Goal: Task Accomplishment & Management: Manage account settings

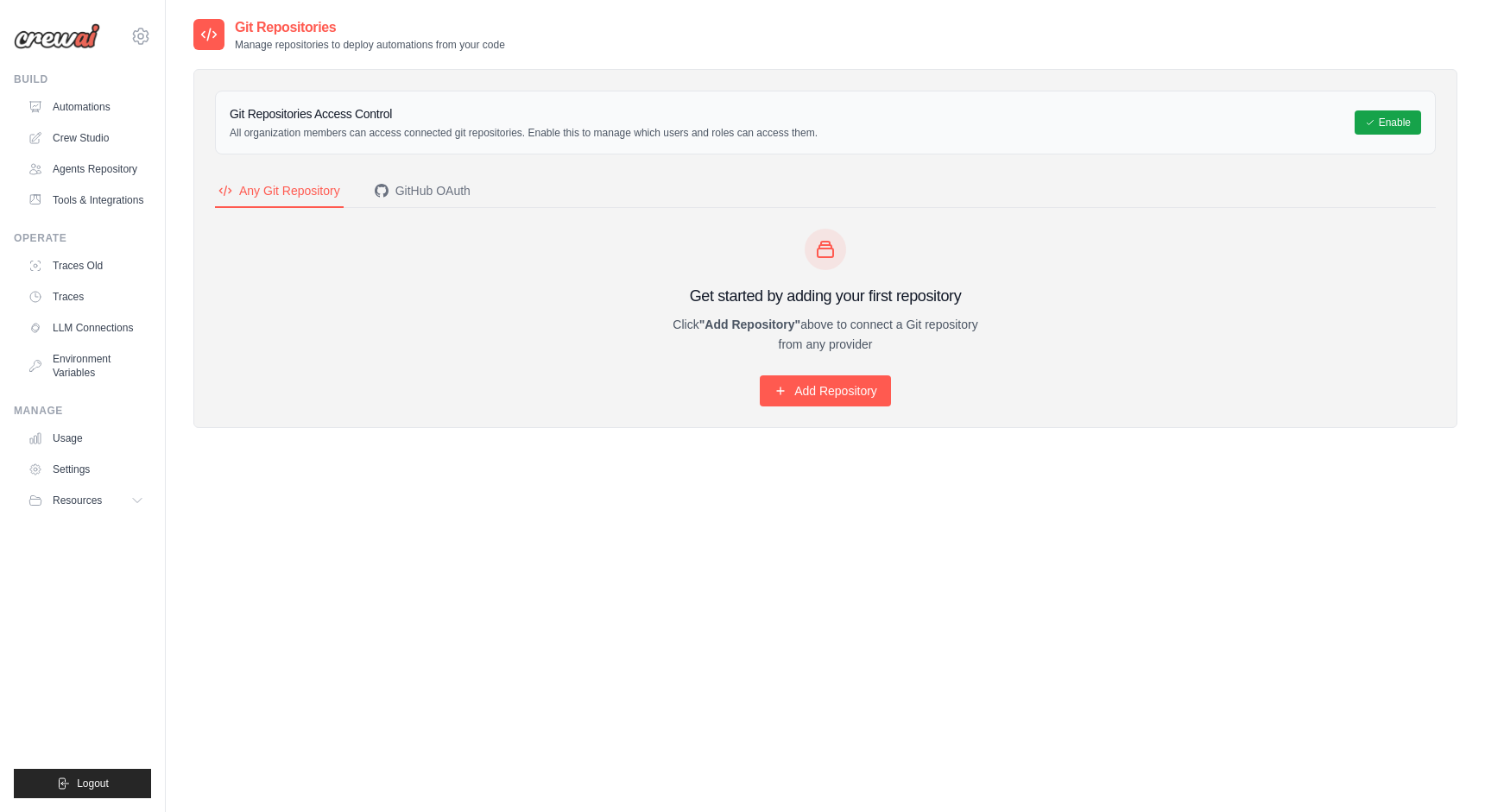
click at [227, 256] on div "Get started by adding your first repository Click "Add Repository" above to con…" at bounding box center [825, 317] width 1221 height 178
click at [74, 108] on link "Automations" at bounding box center [87, 106] width 131 height 28
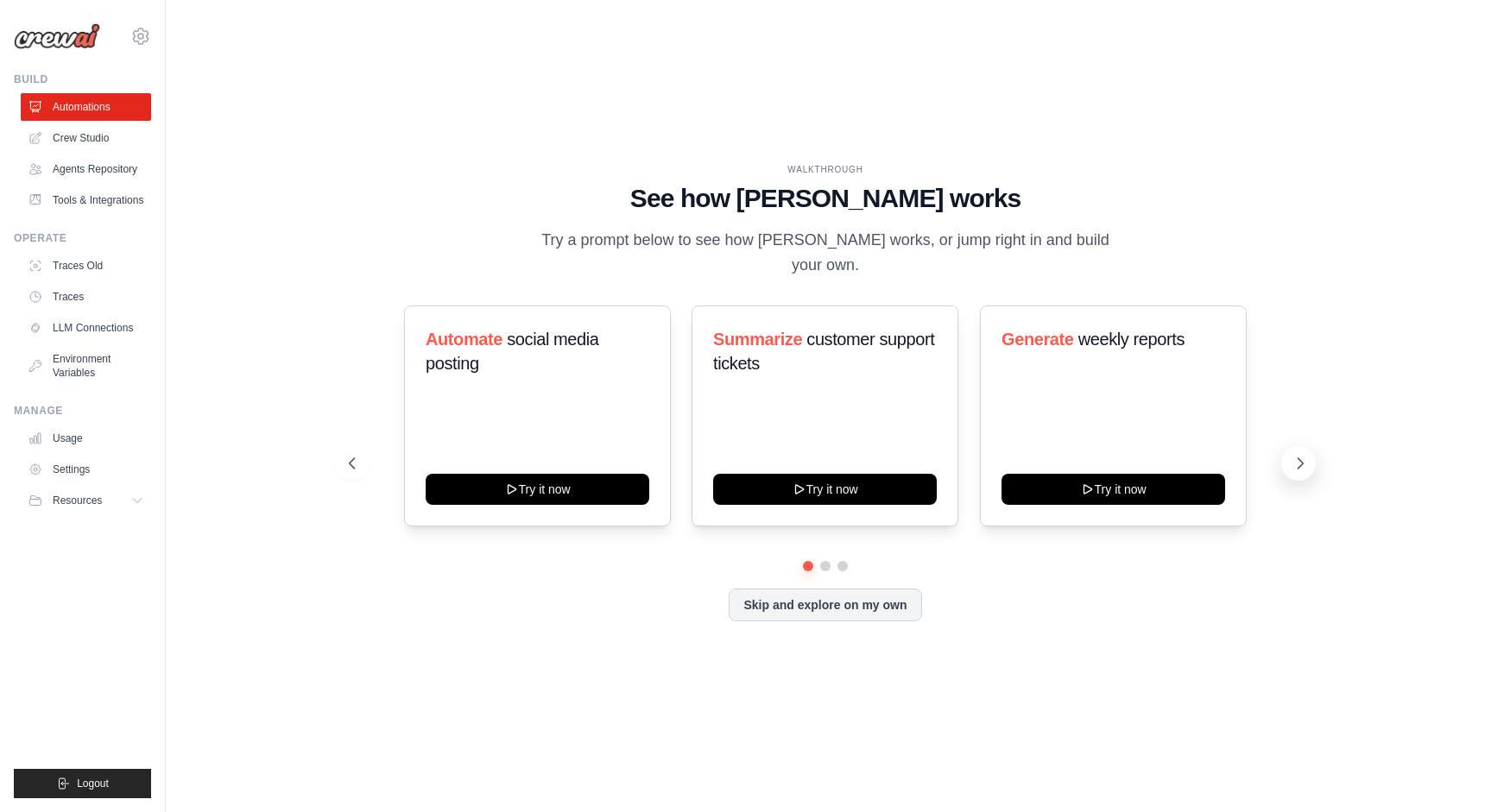
click at [1298, 459] on icon at bounding box center [1300, 464] width 17 height 17
click at [1296, 455] on icon at bounding box center [1300, 464] width 17 height 17
click at [1302, 455] on icon at bounding box center [1300, 464] width 17 height 17
click at [826, 590] on button "Skip and explore on my own" at bounding box center [825, 603] width 193 height 33
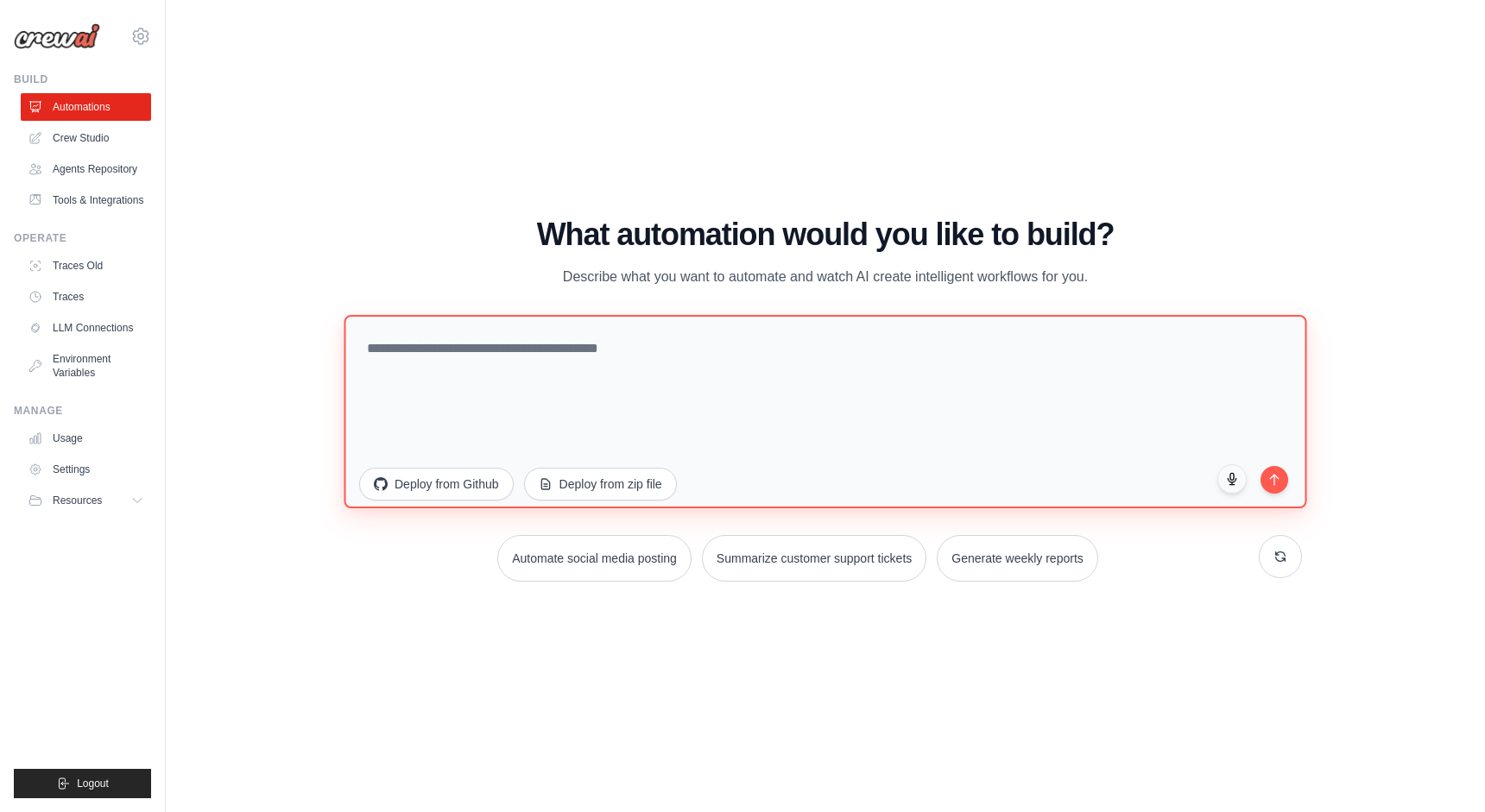
click at [732, 414] on textarea at bounding box center [825, 411] width 962 height 194
type textarea "**********"
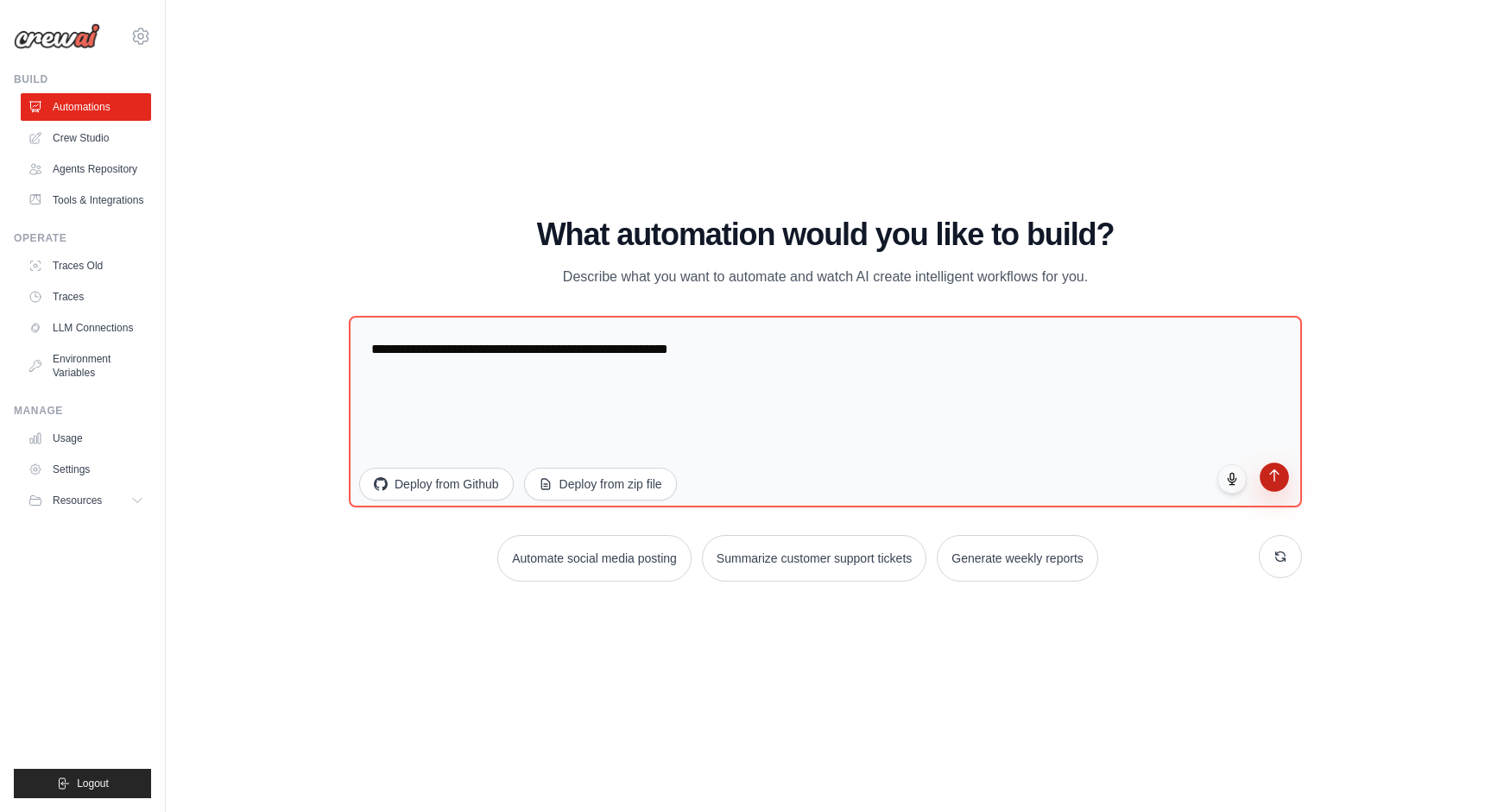
click at [1275, 469] on icon "submit" at bounding box center [1274, 474] width 15 height 15
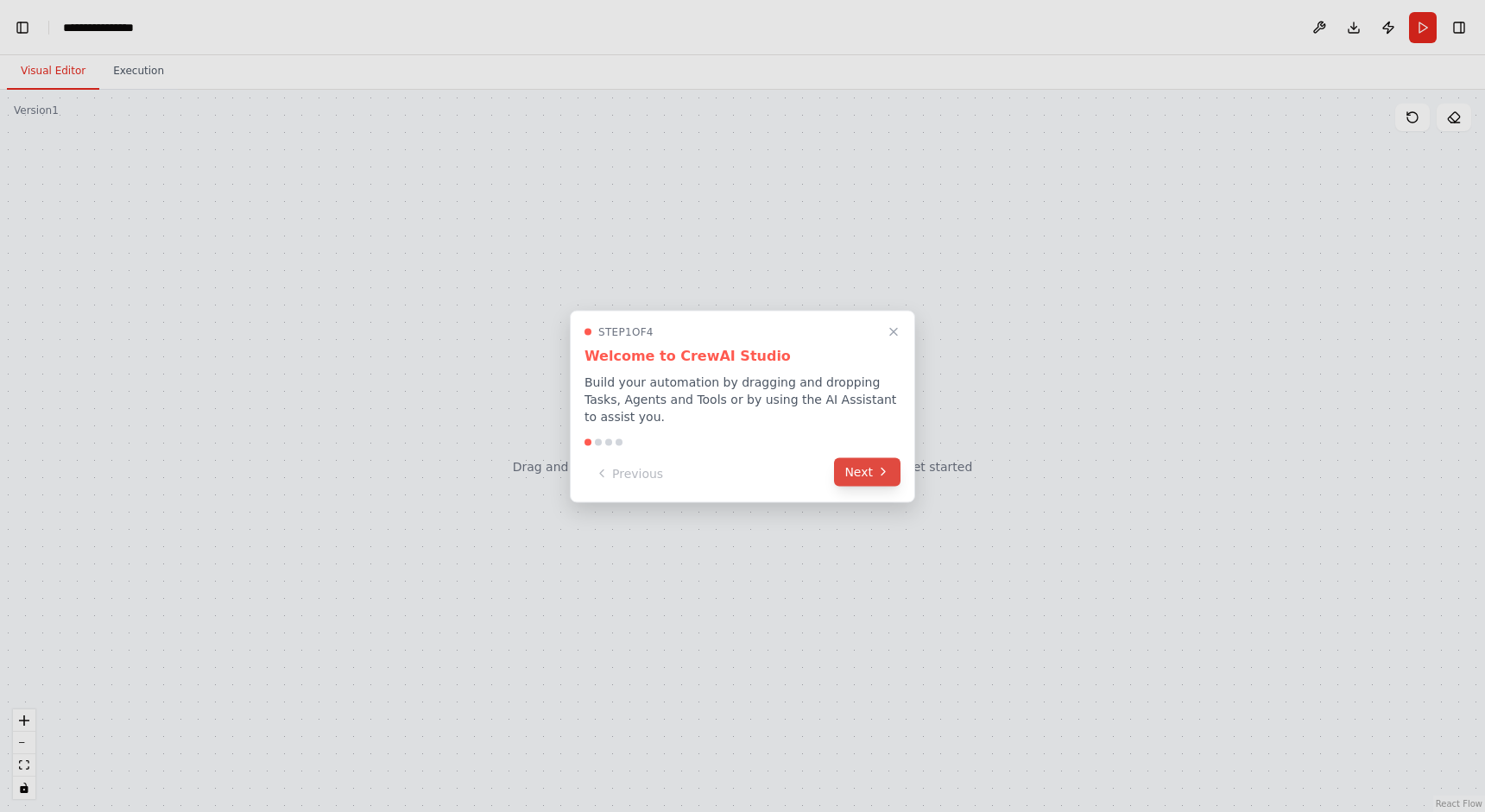
click at [873, 468] on button "Next" at bounding box center [866, 471] width 67 height 28
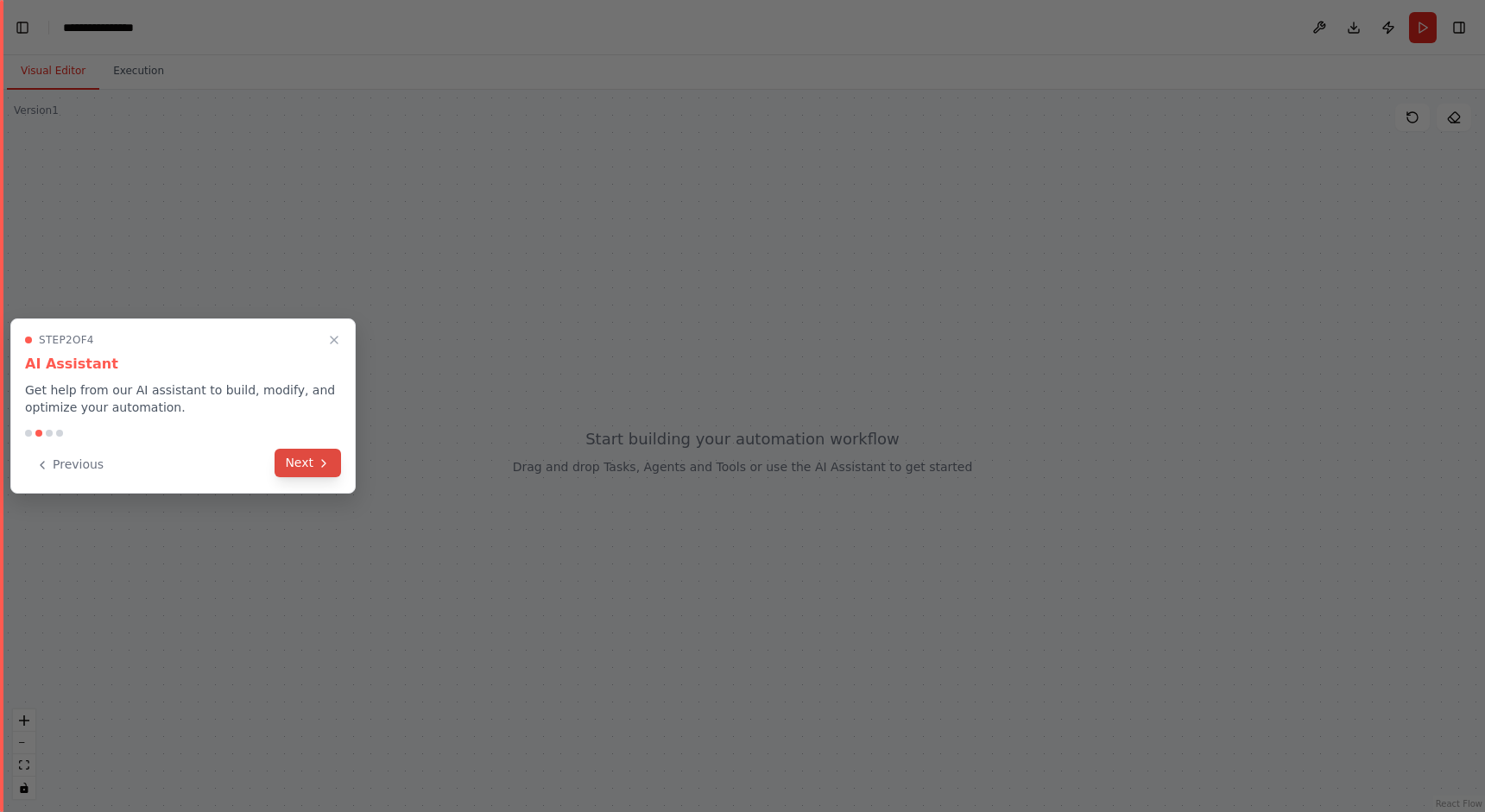
click at [294, 474] on button "Next" at bounding box center [308, 463] width 67 height 28
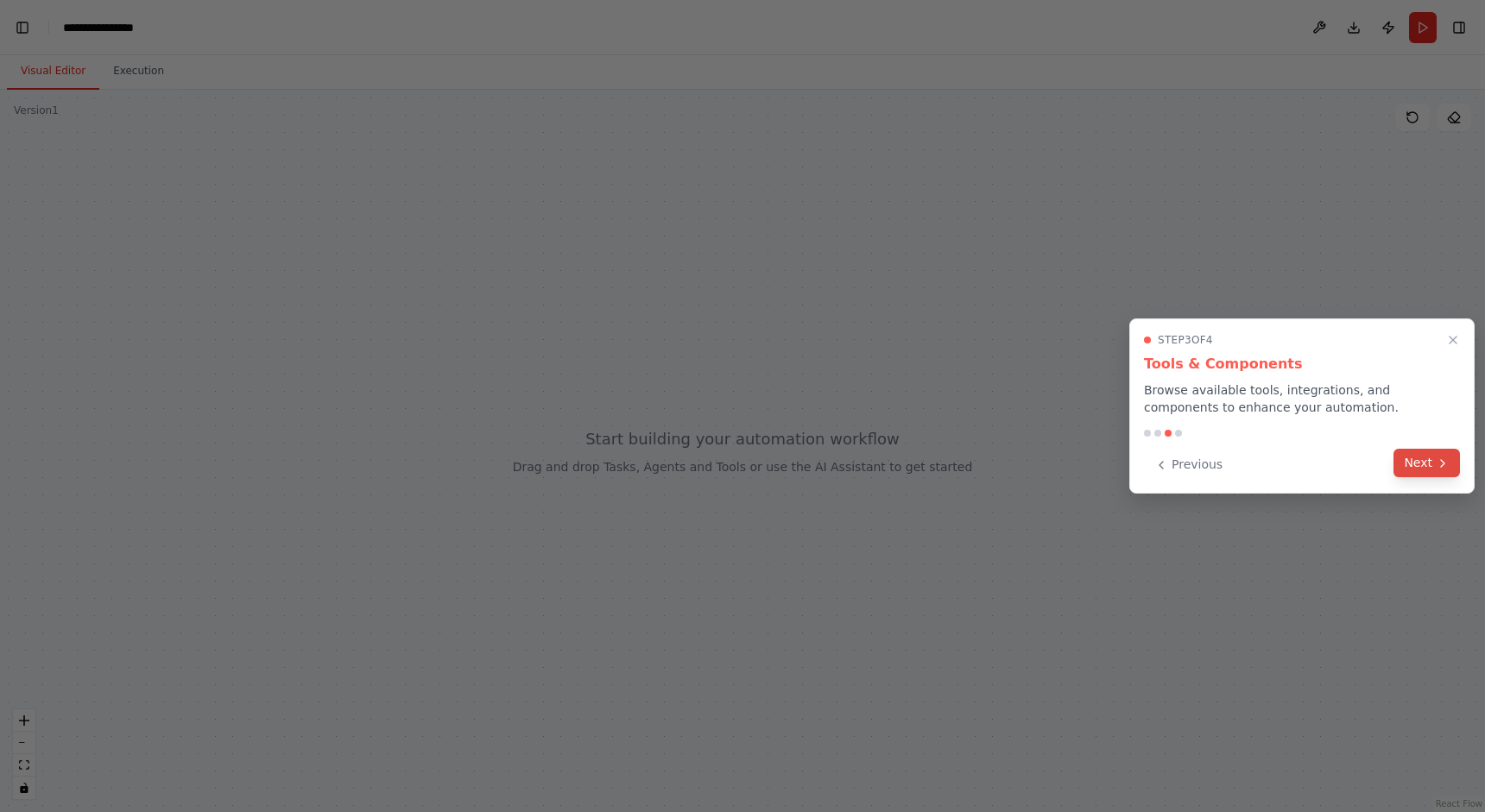
click at [1426, 471] on button "Next" at bounding box center [1426, 463] width 67 height 28
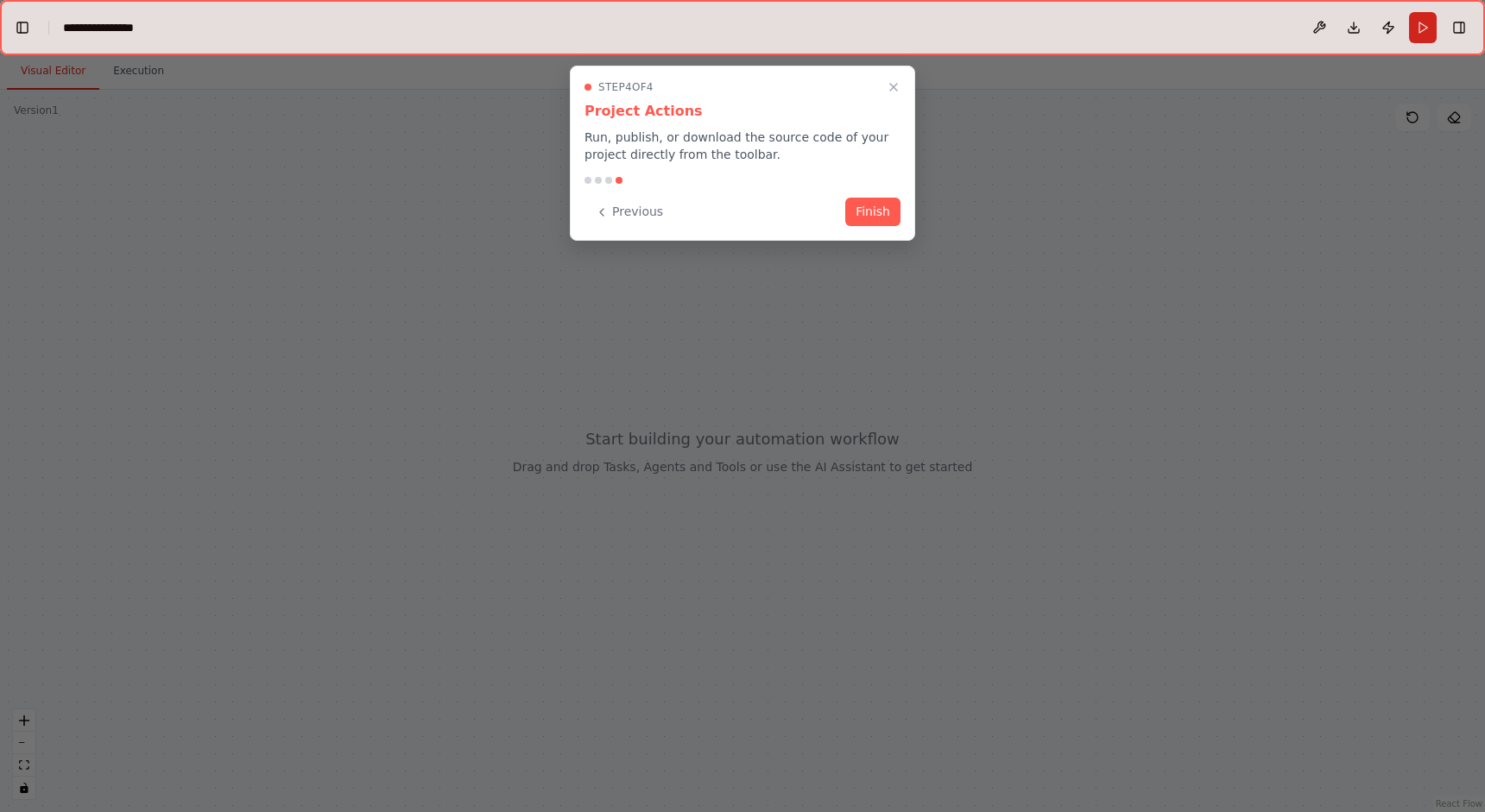
scroll to position [6125, 0]
click at [870, 212] on button "Finish" at bounding box center [872, 209] width 55 height 28
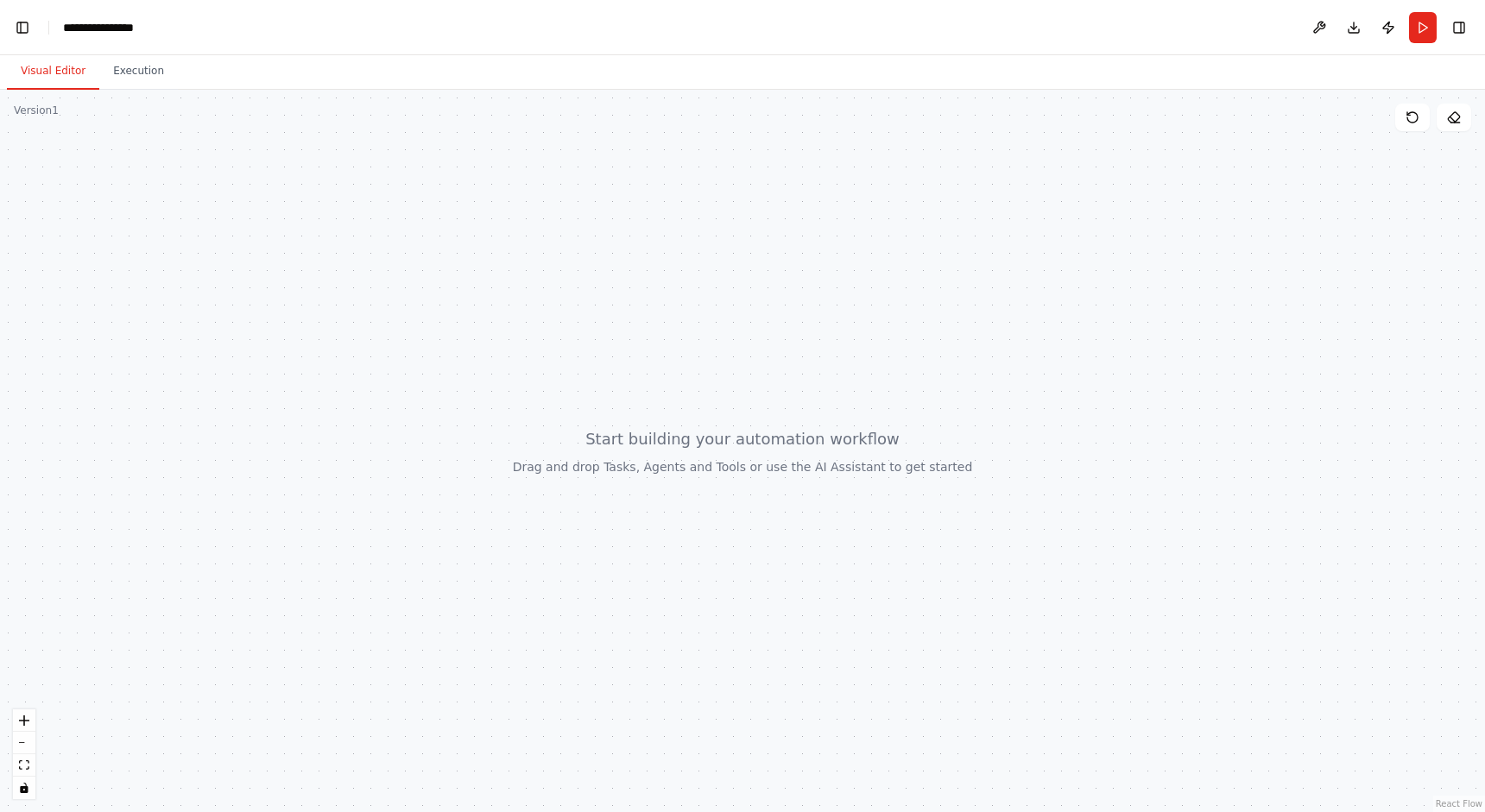
scroll to position [7494, 0]
click at [24, 31] on button "Toggle Left Sidebar" at bounding box center [22, 27] width 24 height 24
click at [18, 38] on button "Toggle Left Sidebar" at bounding box center [22, 27] width 24 height 24
click at [611, 445] on div "**********" at bounding box center [742, 406] width 1485 height 812
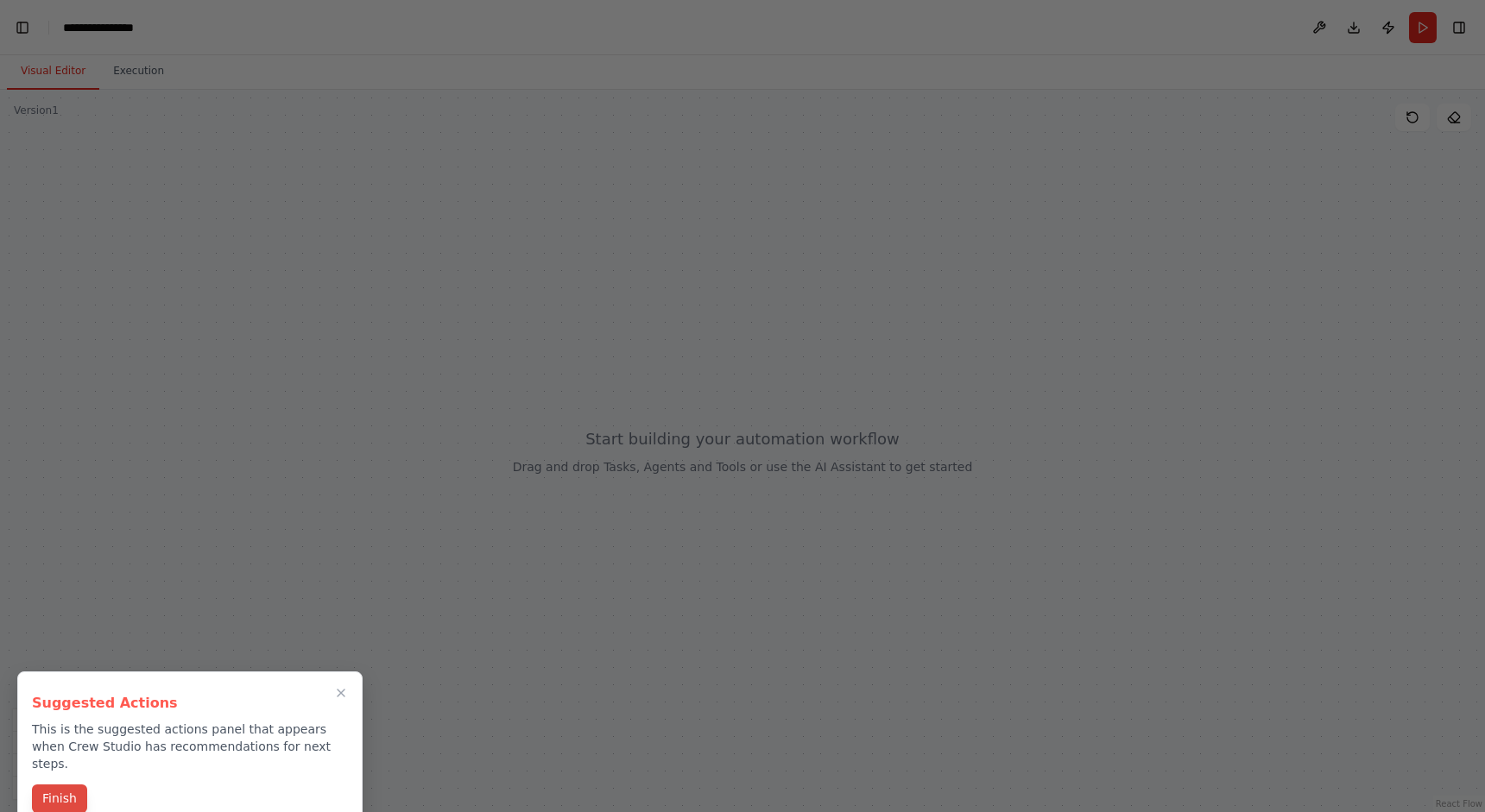
click at [58, 785] on button "Finish" at bounding box center [59, 798] width 55 height 28
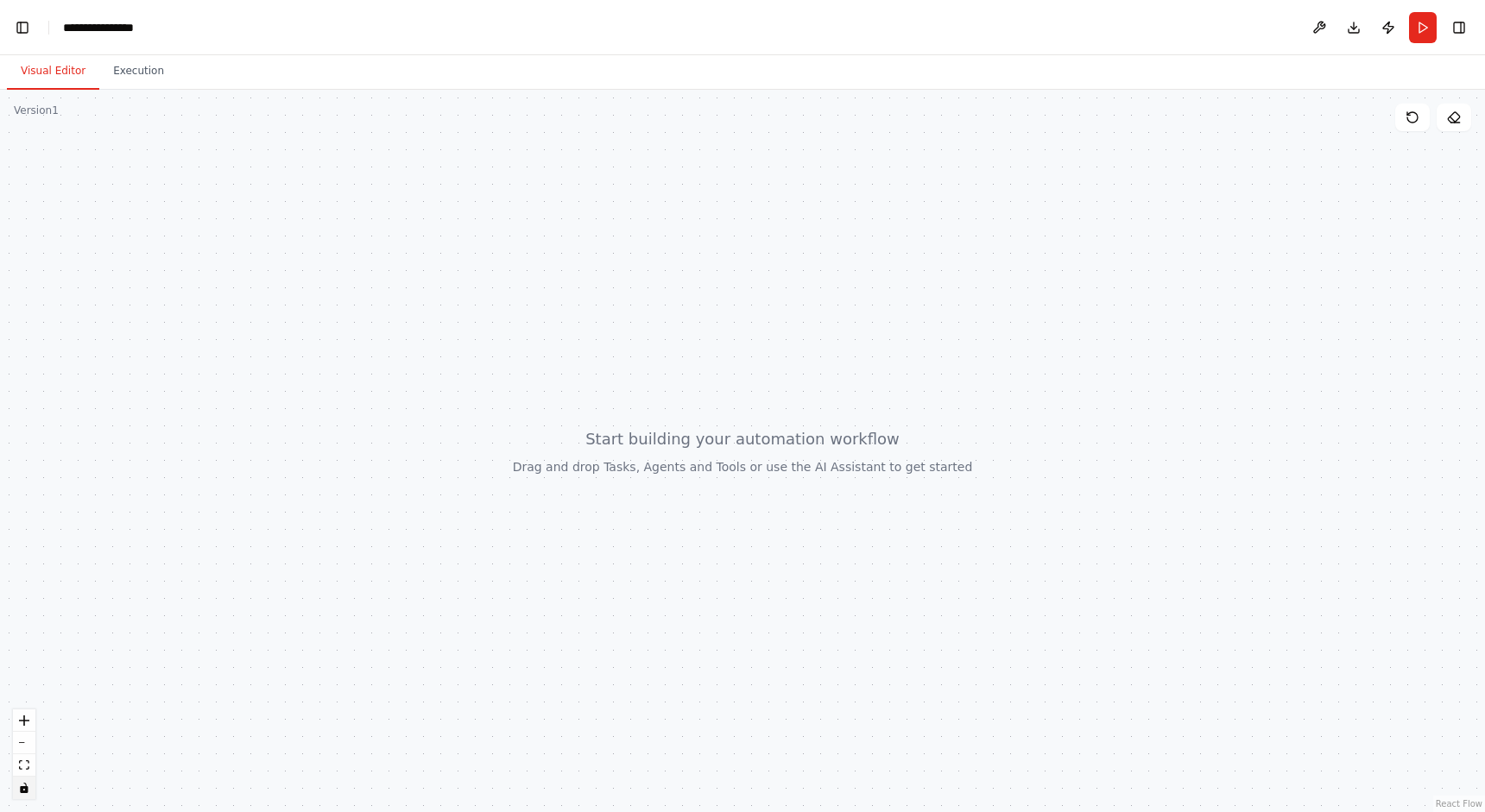
scroll to position [11535, 0]
click at [514, 552] on div at bounding box center [742, 451] width 1485 height 722
drag, startPoint x: 544, startPoint y: 513, endPoint x: 474, endPoint y: 522, distance: 70.6
click at [474, 522] on div at bounding box center [742, 451] width 1485 height 722
click at [138, 74] on button "Execution" at bounding box center [138, 71] width 78 height 36
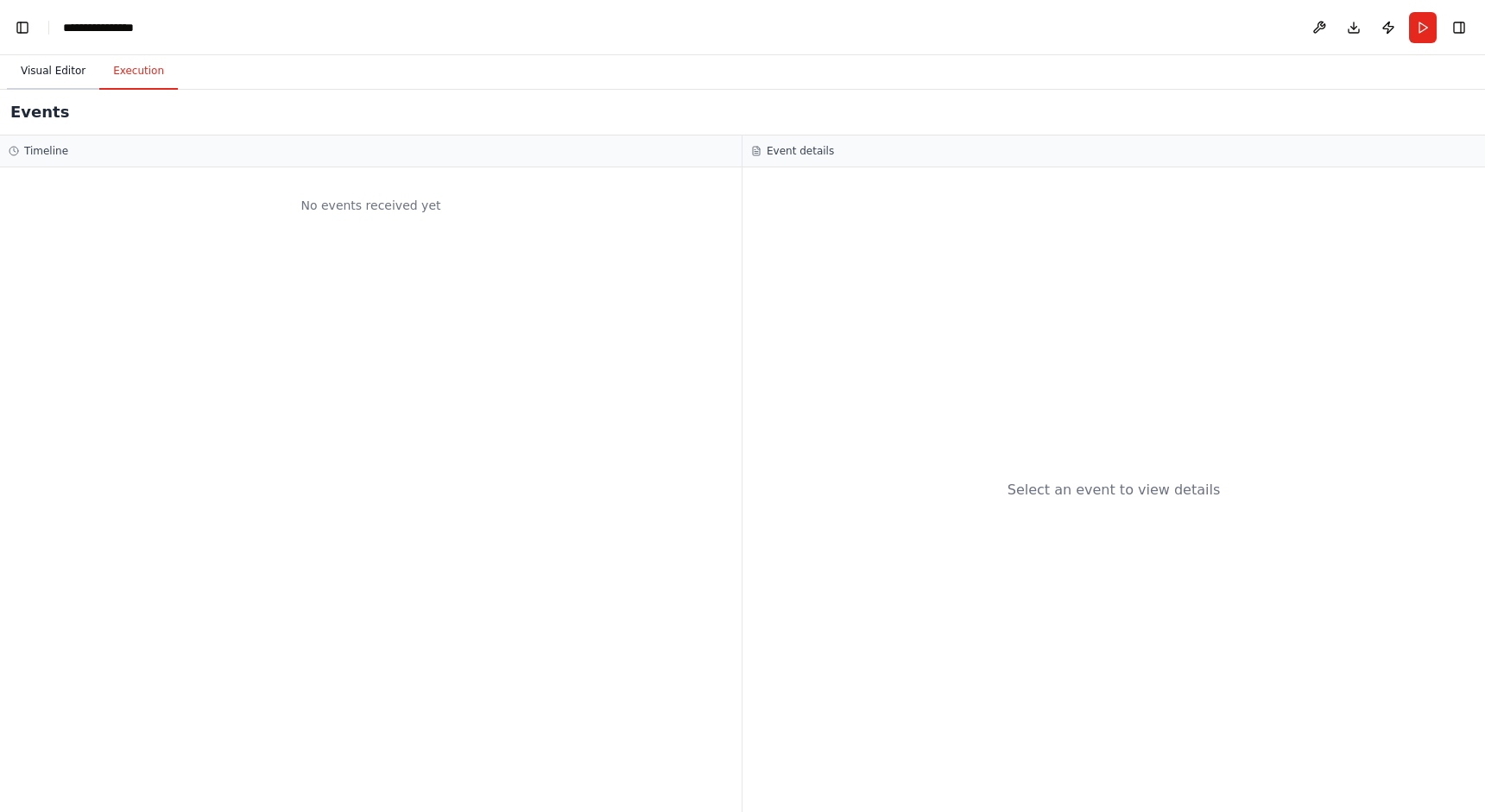
scroll to position [11509, 0]
click at [38, 68] on button "Visual Editor" at bounding box center [52, 71] width 92 height 36
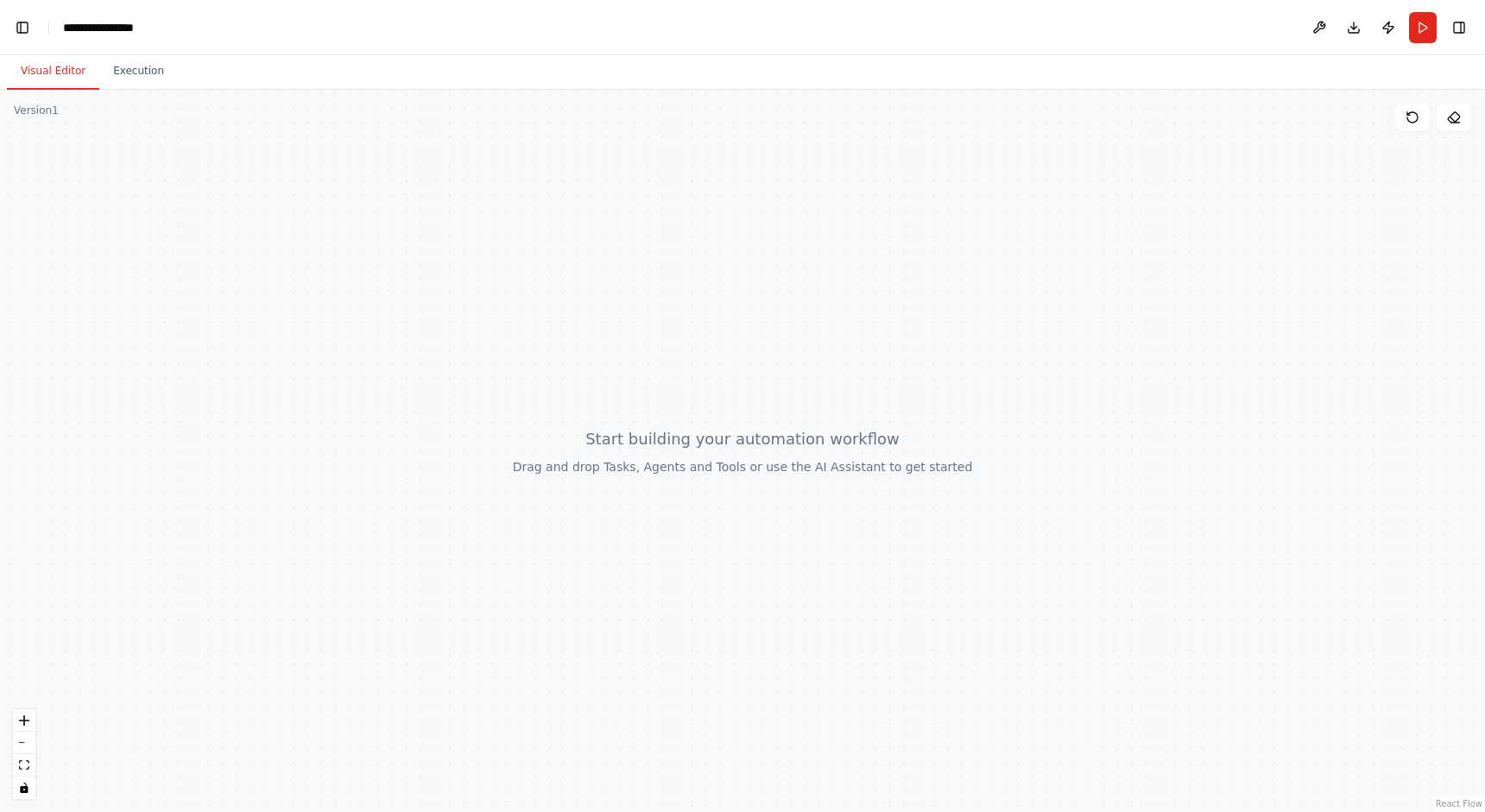
click at [14, 41] on header "**********" at bounding box center [742, 27] width 1485 height 55
click at [14, 31] on button "Toggle Left Sidebar" at bounding box center [22, 27] width 24 height 24
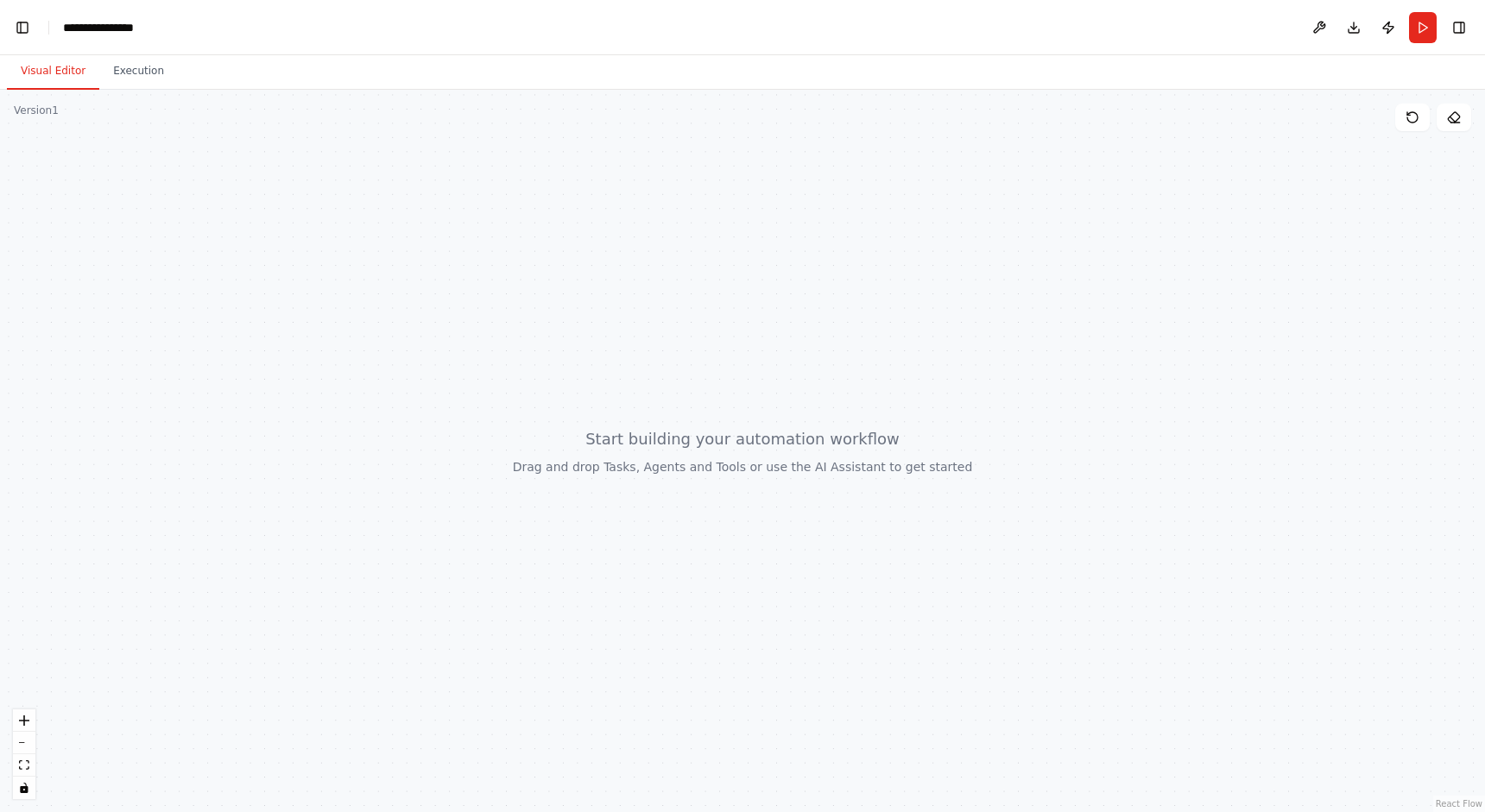
click at [288, 329] on div at bounding box center [742, 451] width 1485 height 722
drag, startPoint x: 527, startPoint y: 476, endPoint x: 483, endPoint y: 435, distance: 60.1
click at [483, 435] on div at bounding box center [742, 451] width 1485 height 722
click at [128, 80] on button "Execution" at bounding box center [138, 71] width 78 height 36
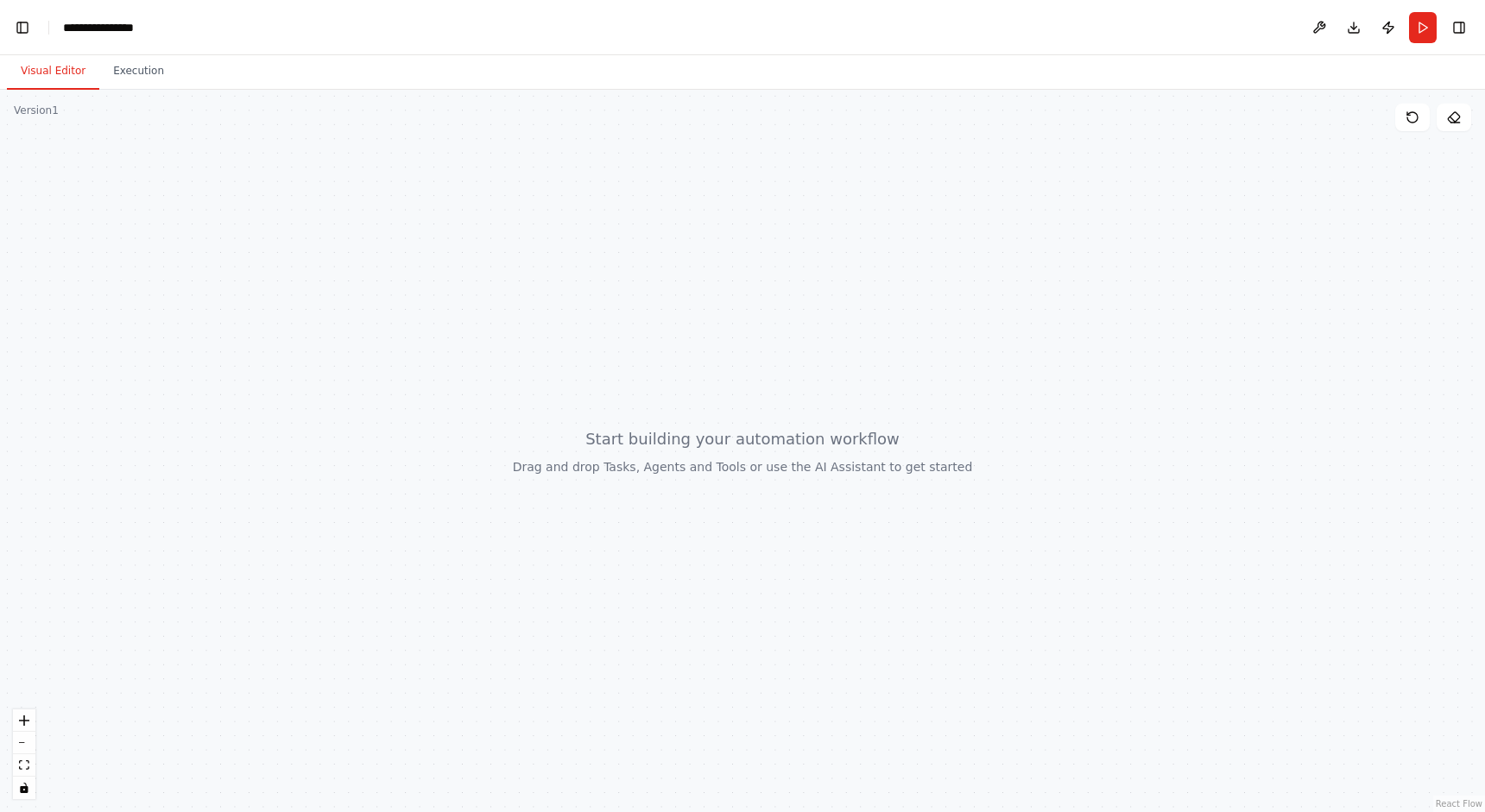
click at [24, 66] on button "Visual Editor" at bounding box center [52, 71] width 92 height 36
click at [23, 114] on div "Version 1" at bounding box center [36, 110] width 45 height 14
click at [139, 92] on div at bounding box center [742, 451] width 1485 height 722
click at [121, 74] on button "Execution" at bounding box center [138, 71] width 78 height 36
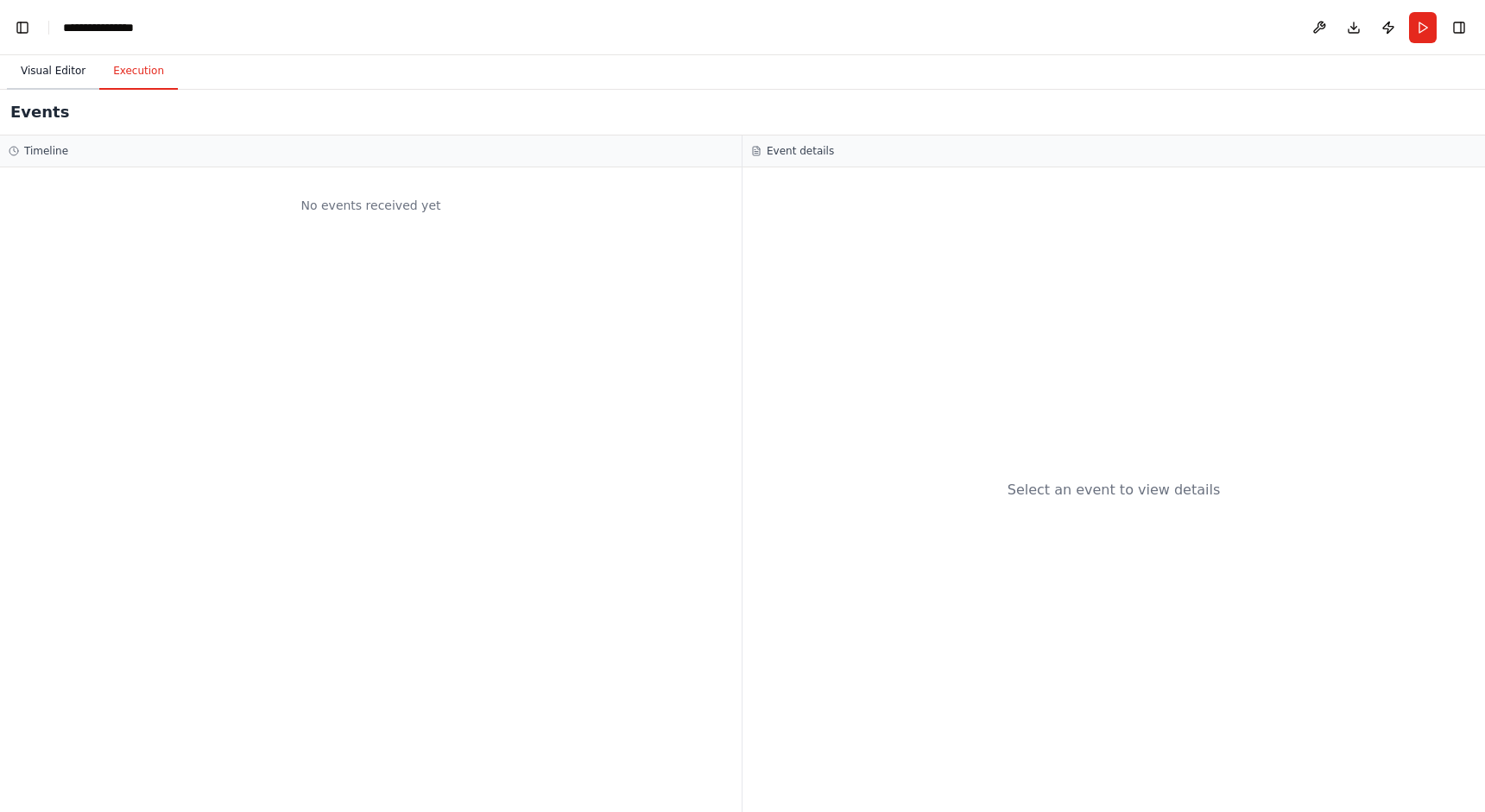
click at [51, 74] on button "Visual Editor" at bounding box center [52, 71] width 92 height 36
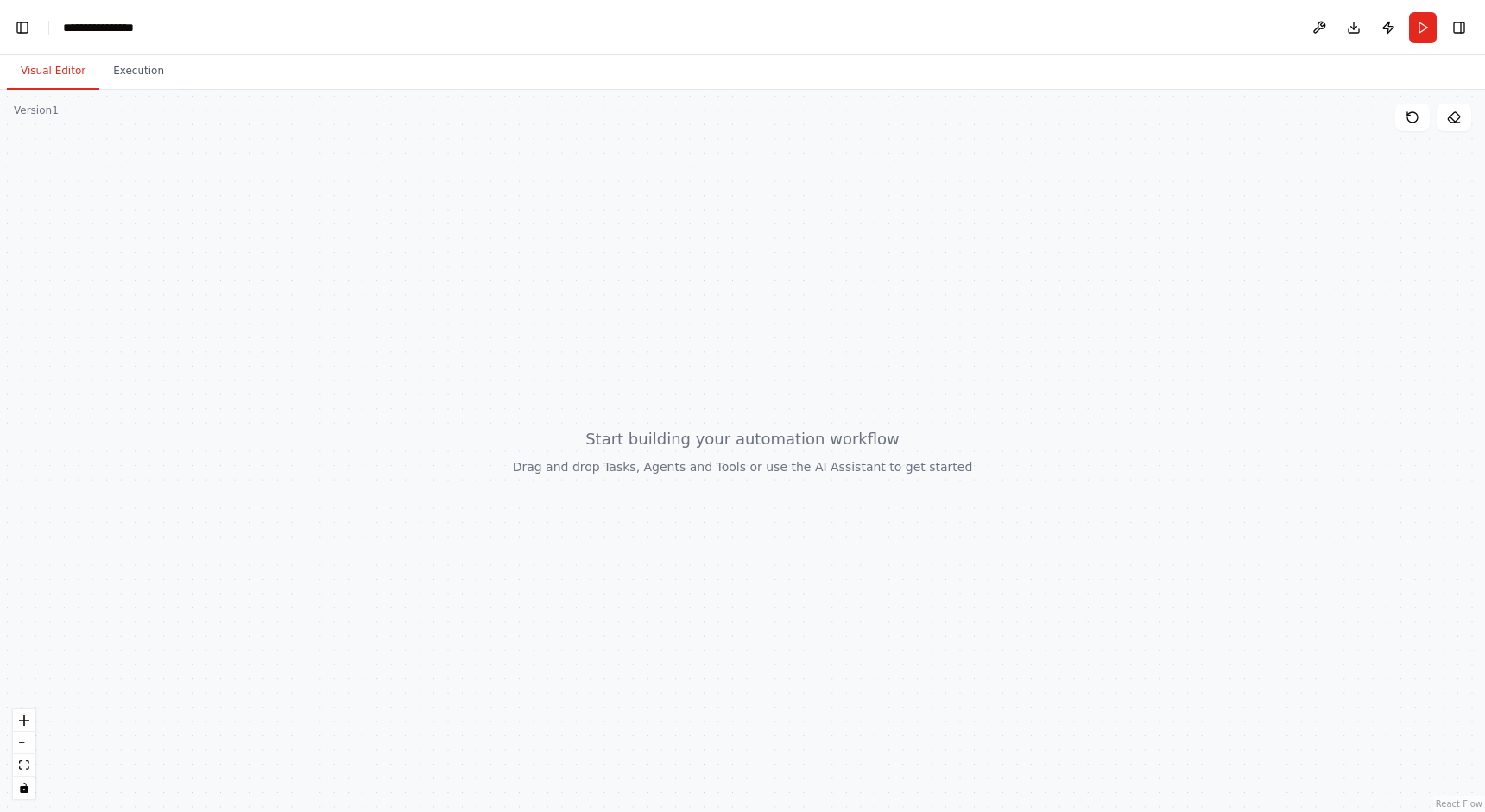
click at [518, 455] on div at bounding box center [742, 451] width 1485 height 722
click at [1448, 23] on button "Toggle Right Sidebar" at bounding box center [1459, 27] width 24 height 24
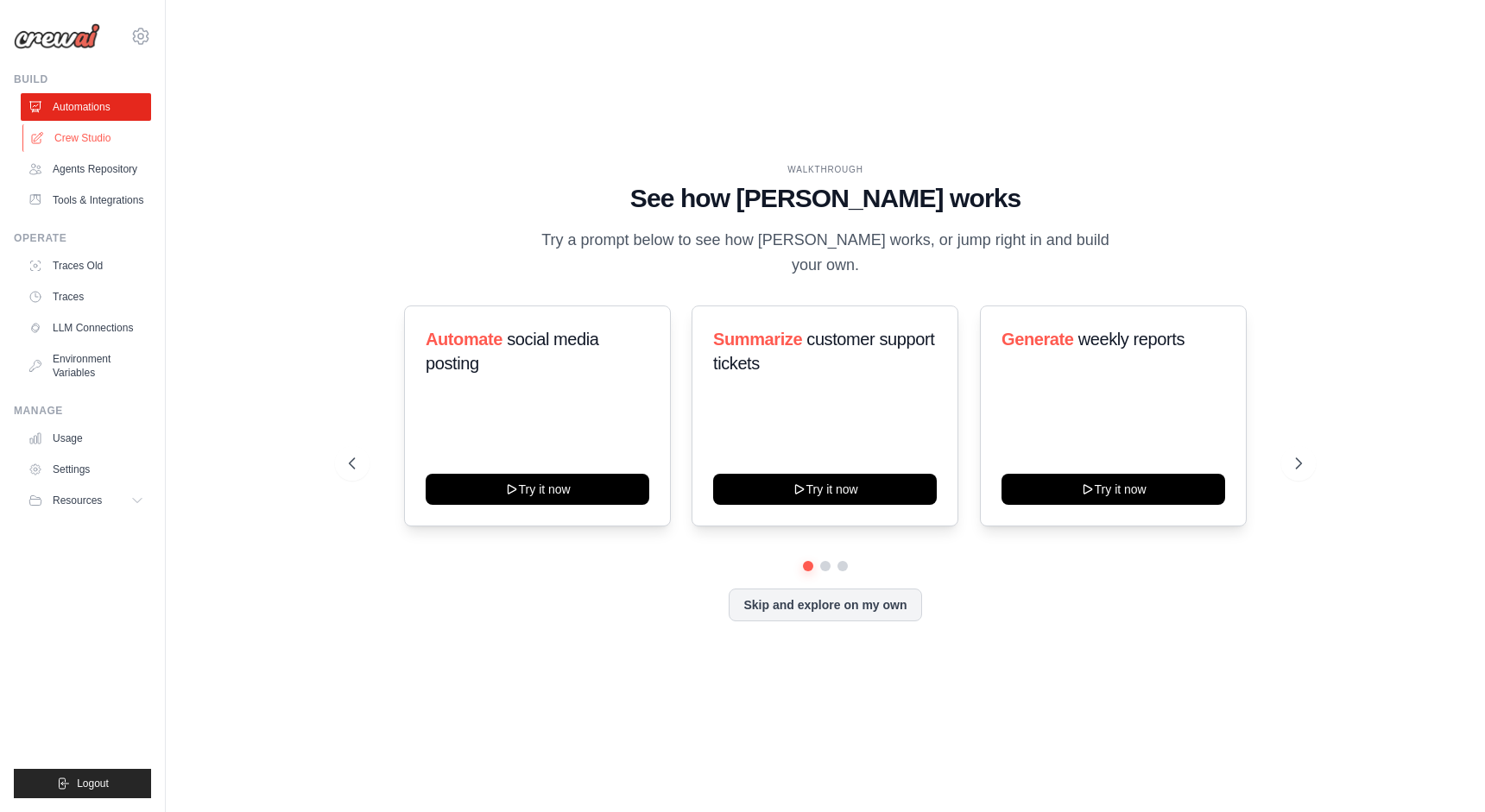
click at [110, 142] on link "Crew Studio" at bounding box center [87, 137] width 131 height 28
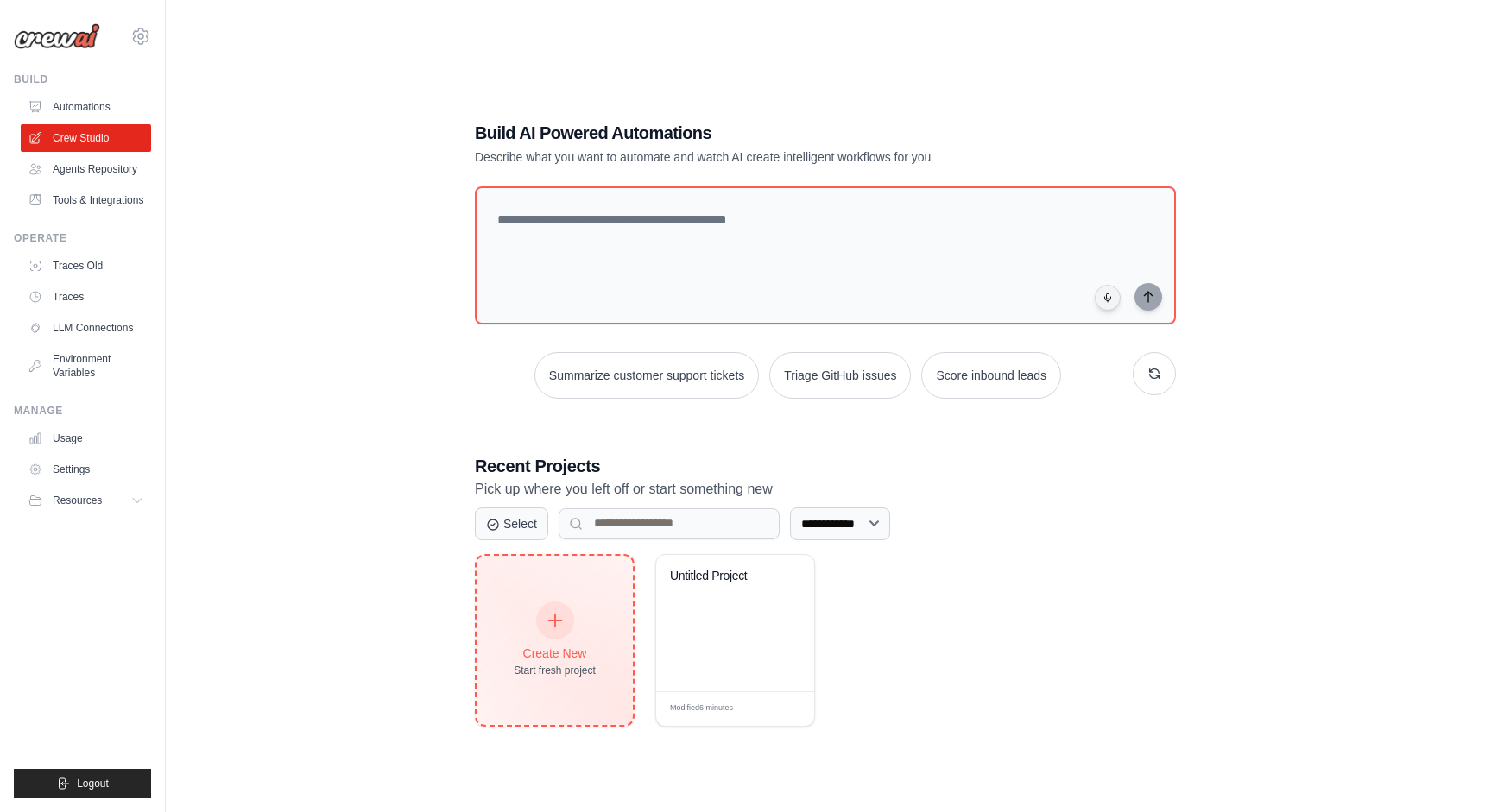
click at [558, 650] on div "Create New" at bounding box center [555, 653] width 82 height 17
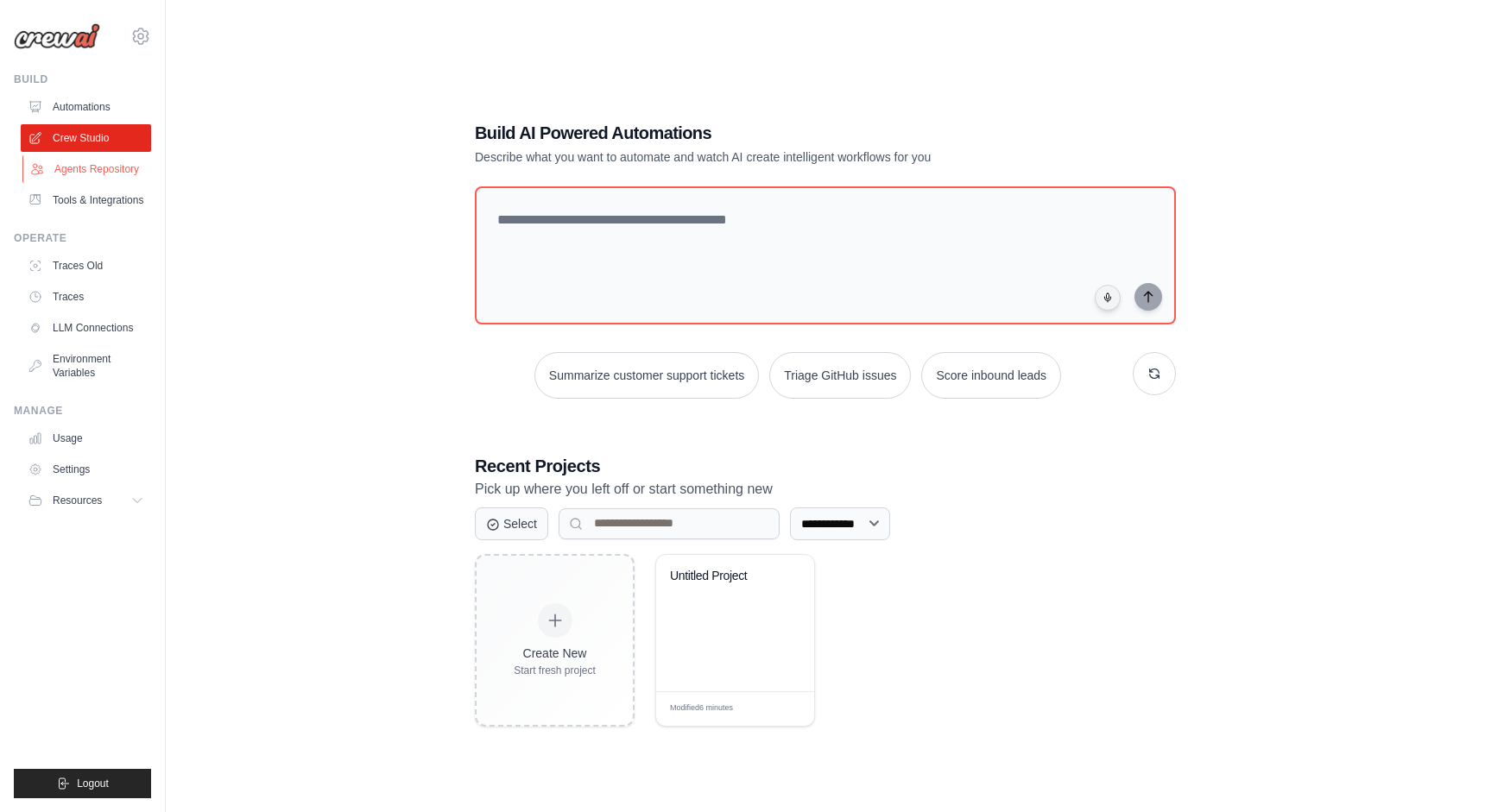
click at [111, 165] on link "Agents Repository" at bounding box center [87, 169] width 131 height 28
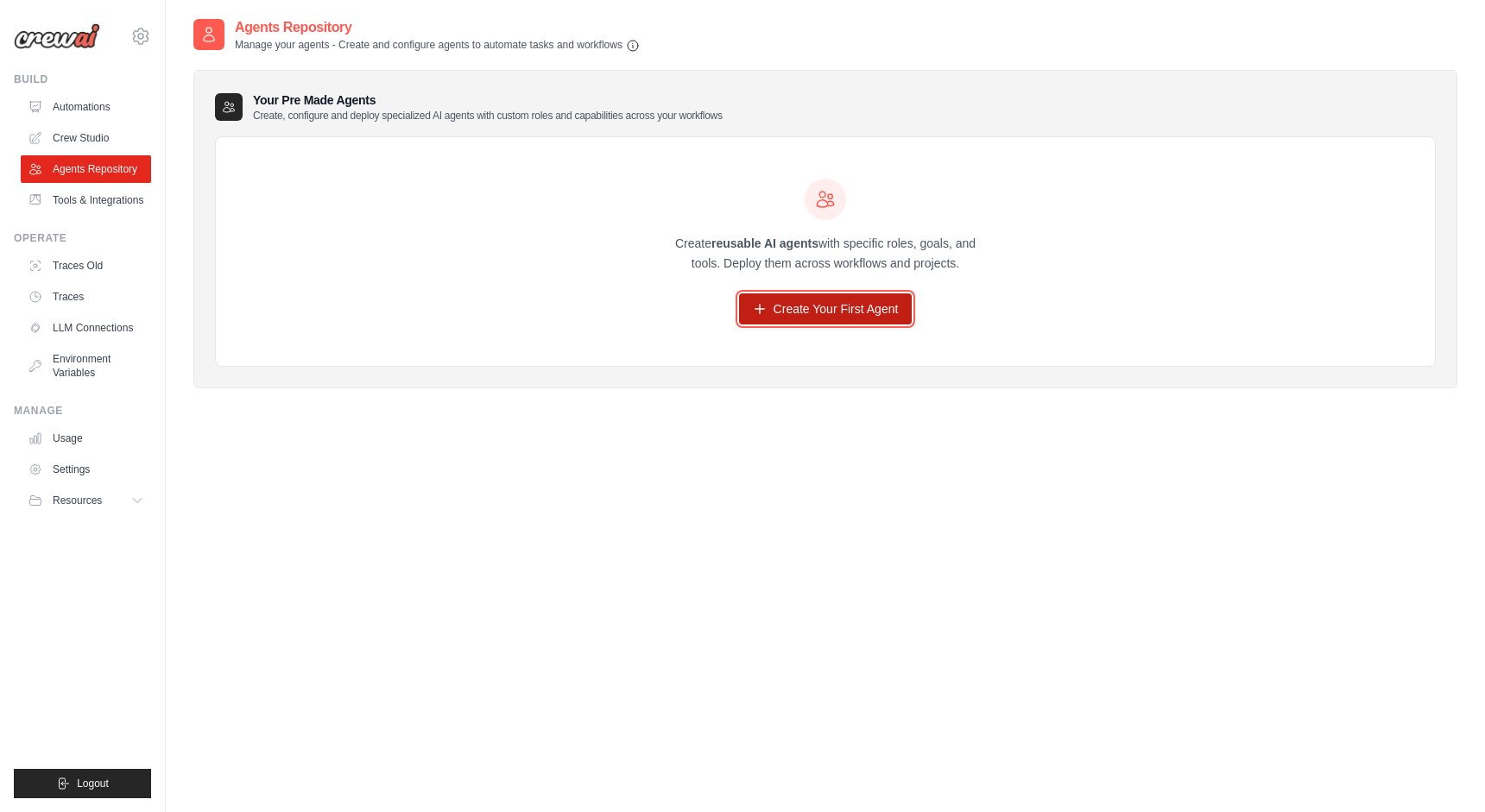
click at [796, 305] on link "Create Your First Agent" at bounding box center [825, 309] width 173 height 31
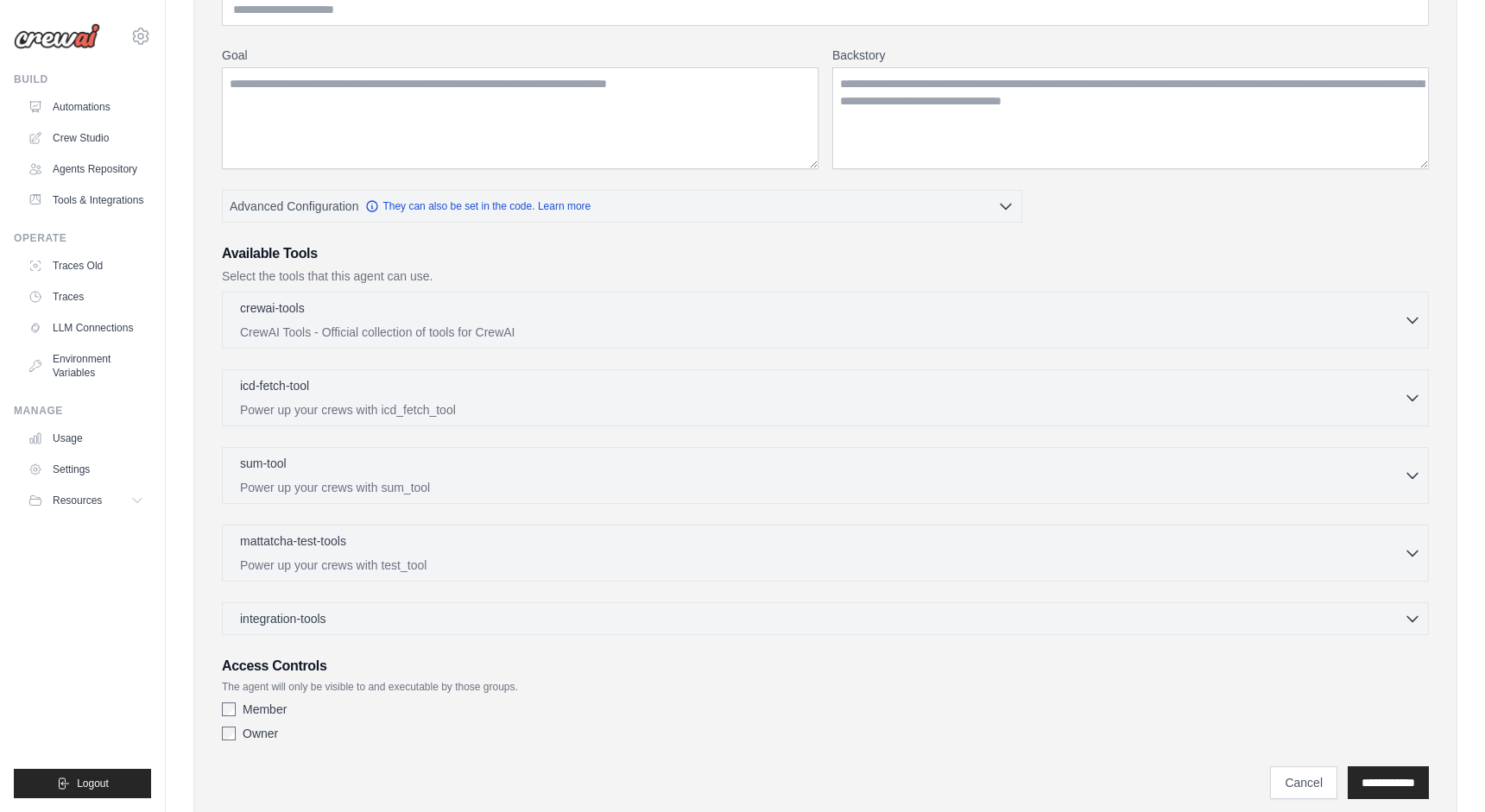
scroll to position [192, 0]
click at [79, 297] on link "Traces" at bounding box center [87, 297] width 131 height 28
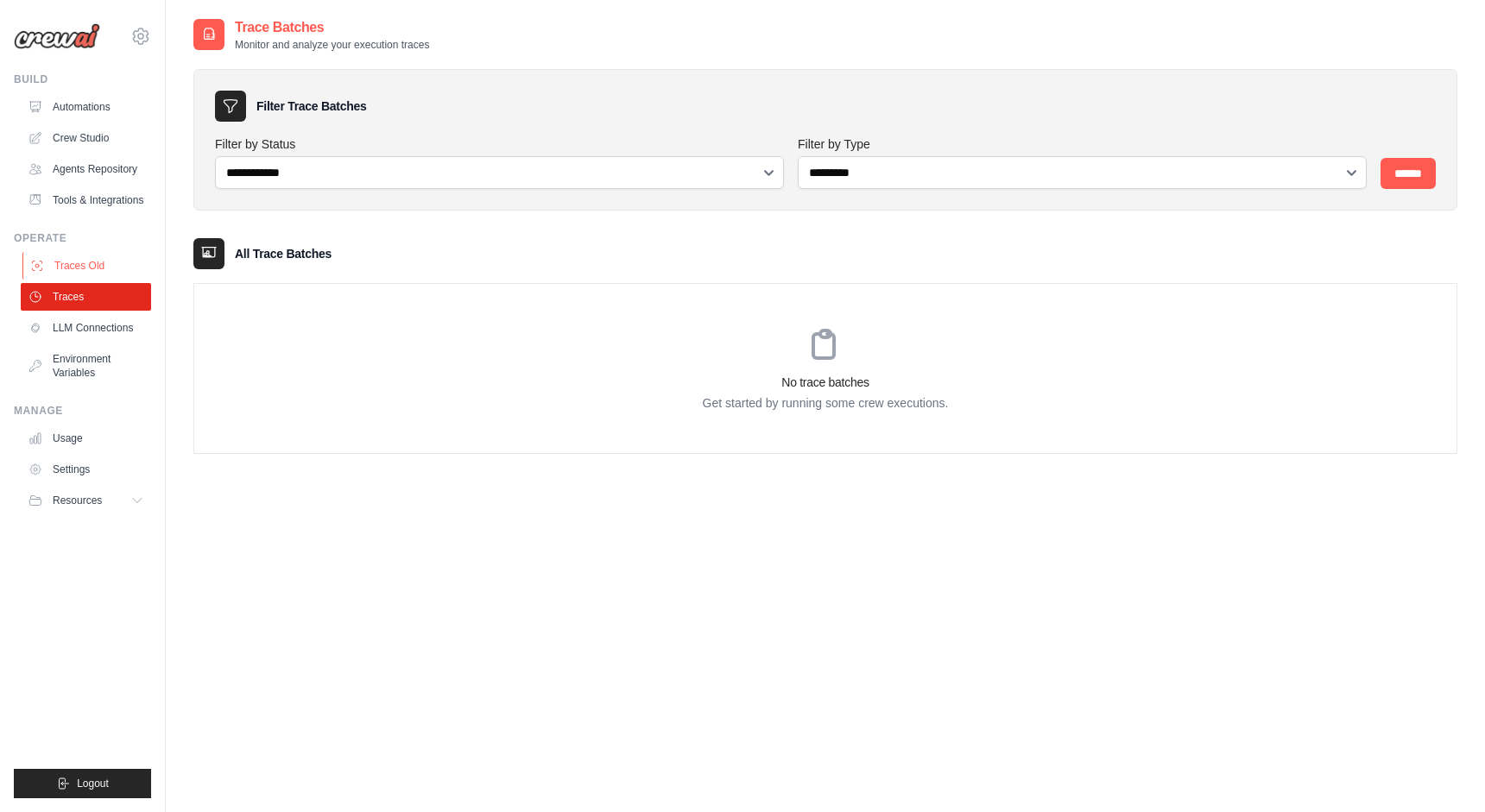
click at [73, 260] on link "Traces Old" at bounding box center [87, 265] width 131 height 28
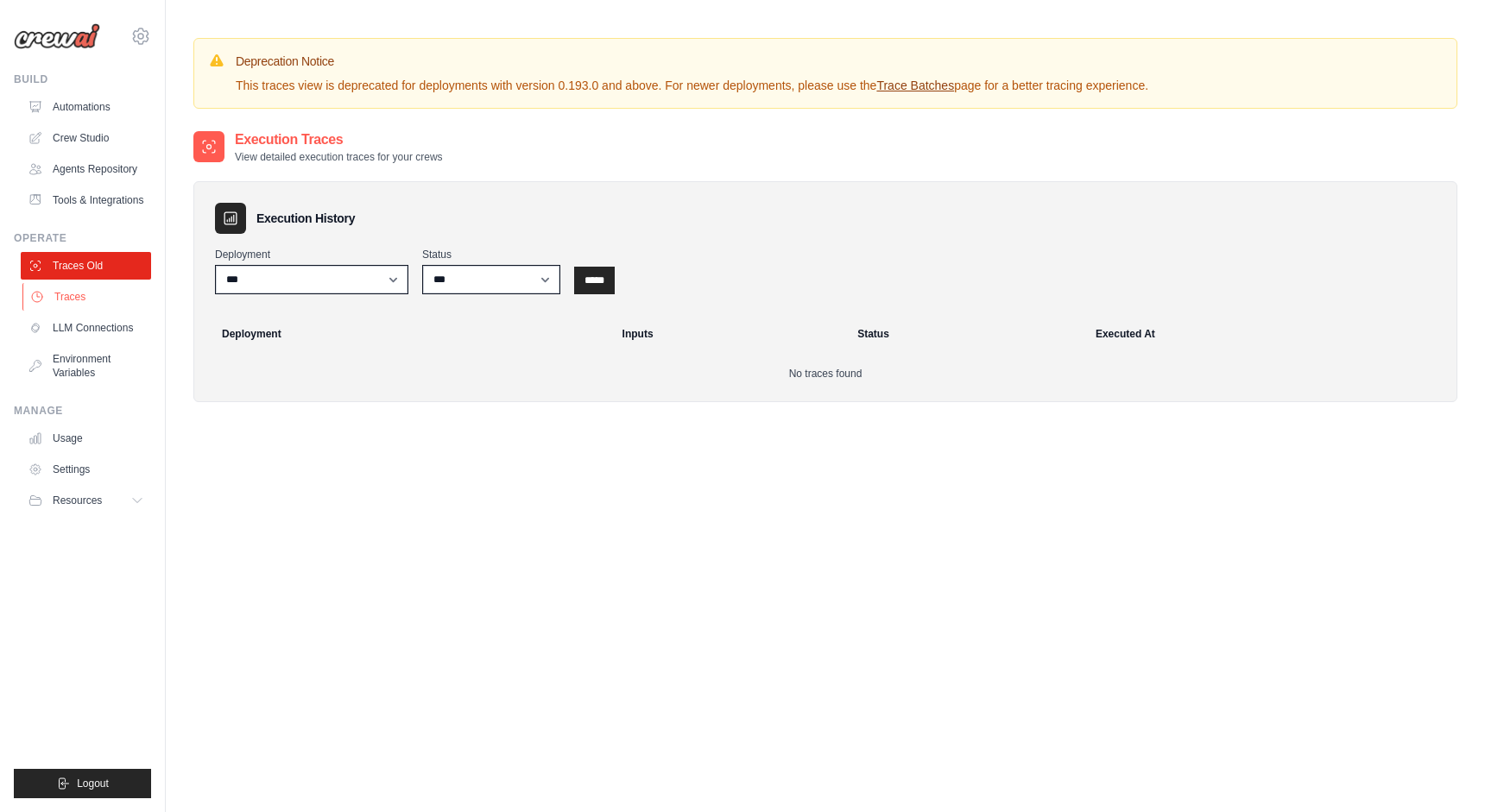
click at [67, 294] on link "Traces" at bounding box center [87, 297] width 131 height 28
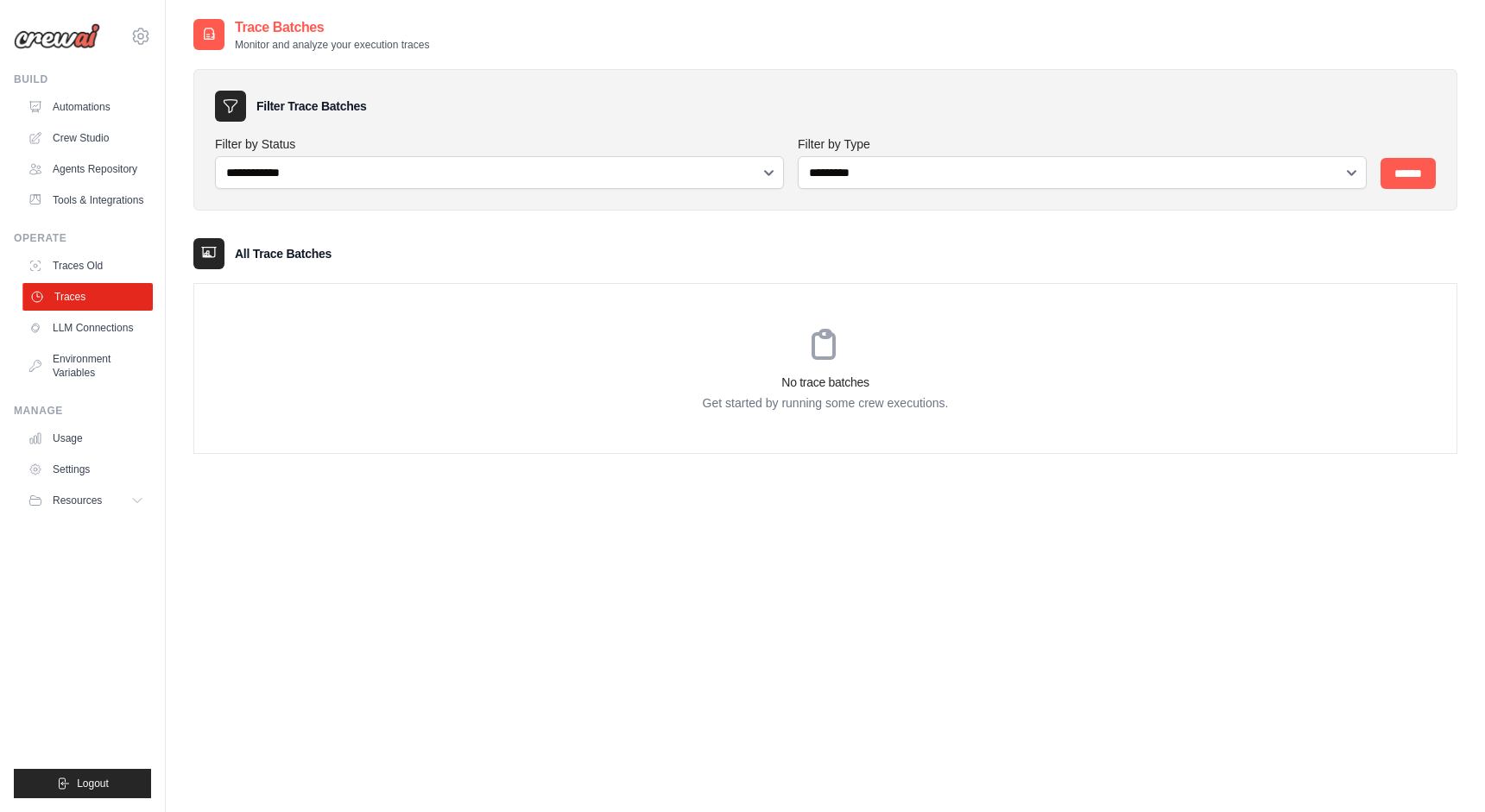
click at [77, 295] on link "Traces" at bounding box center [87, 297] width 131 height 28
click at [77, 295] on link "Traces" at bounding box center [85, 297] width 131 height 28
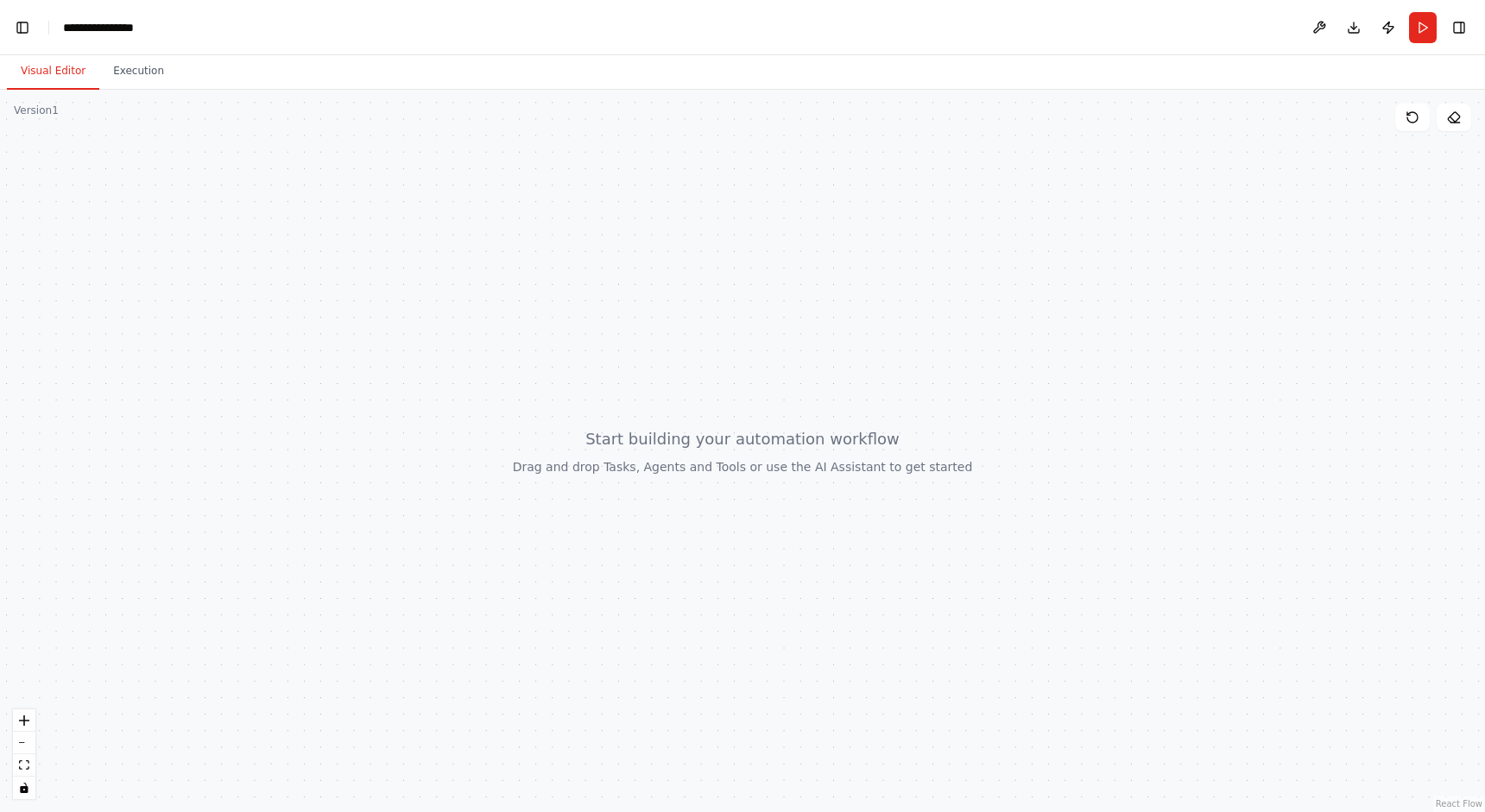
scroll to position [534, 0]
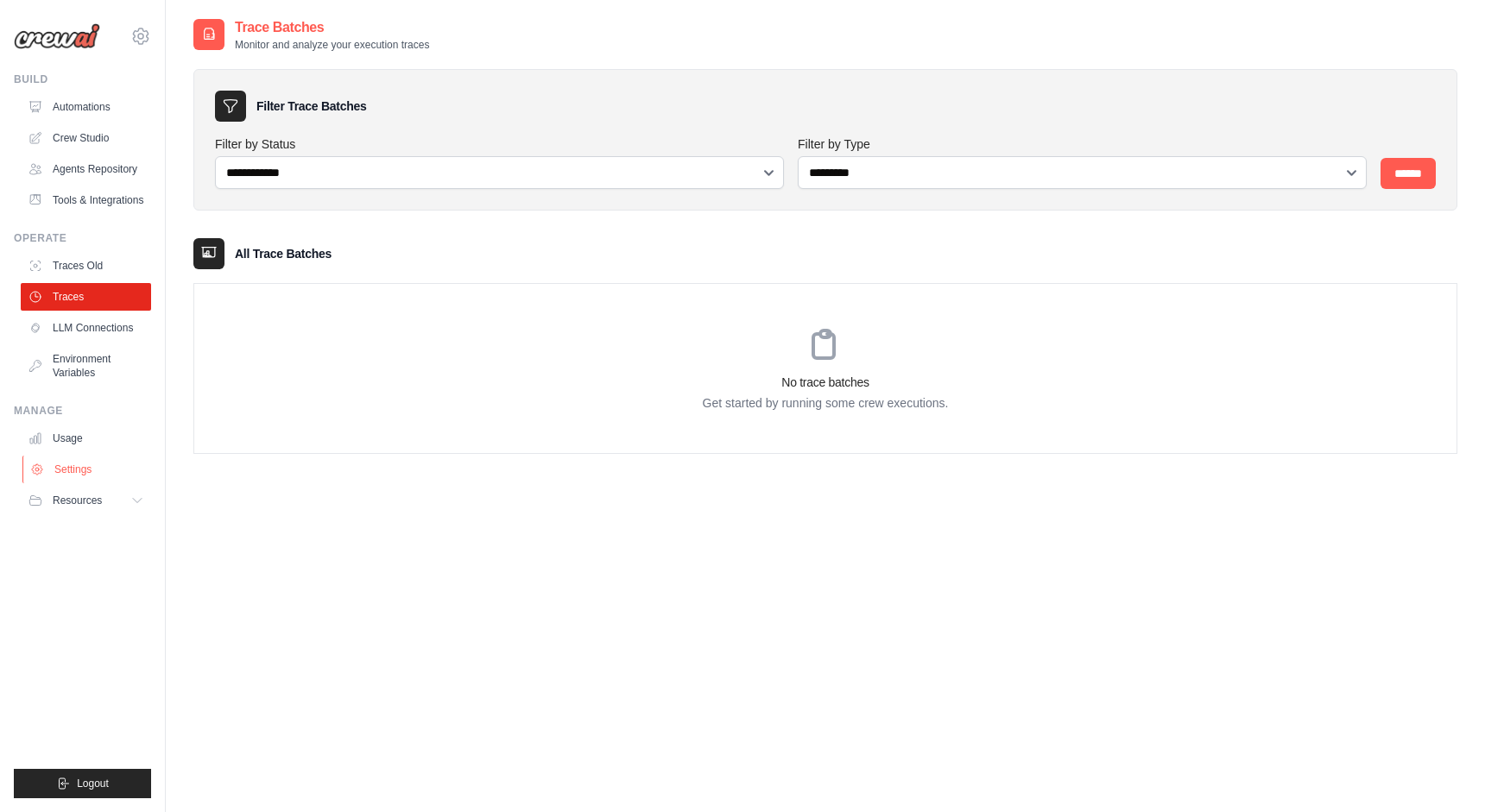
click at [76, 471] on link "Settings" at bounding box center [87, 469] width 131 height 28
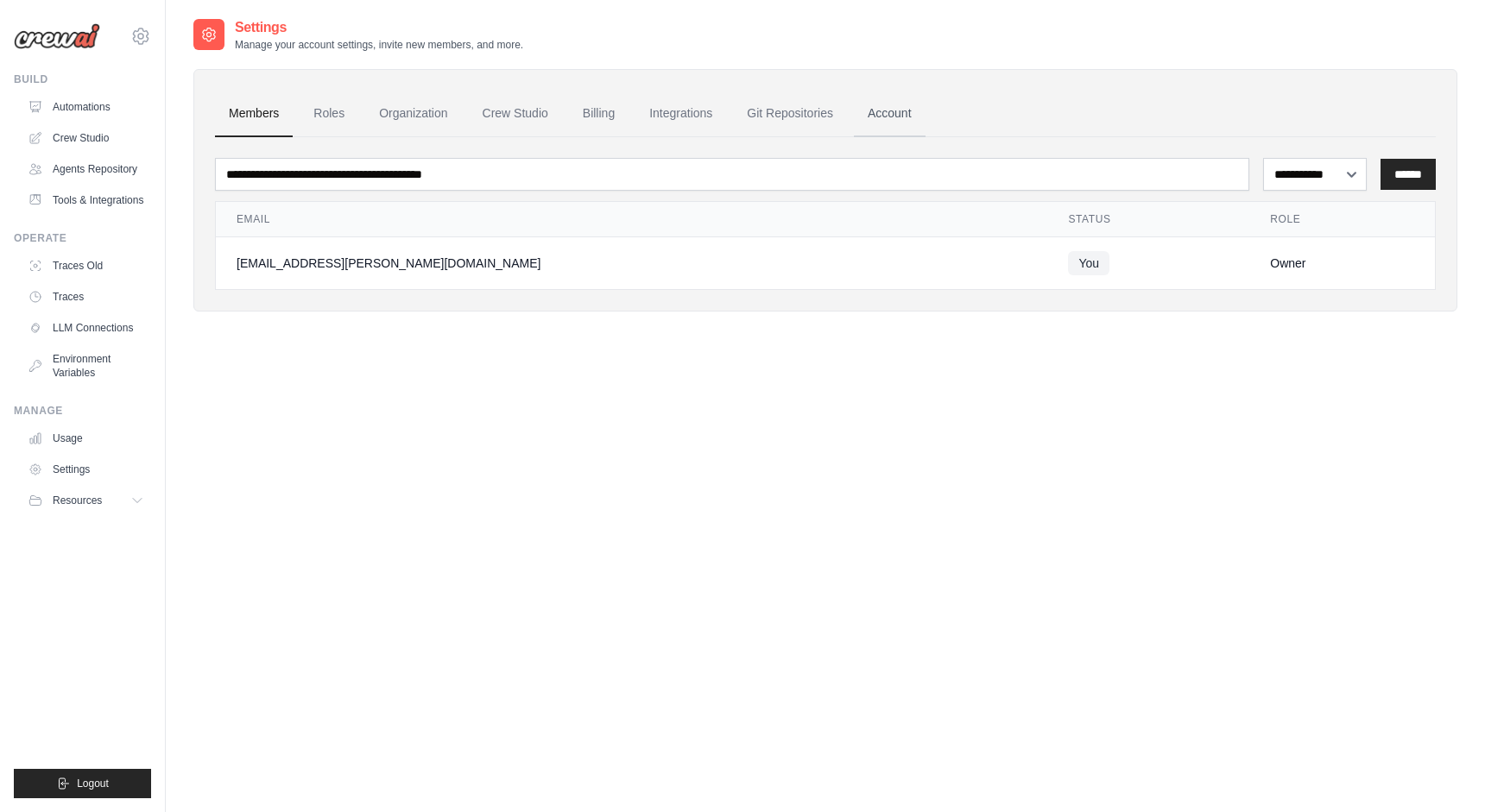
click at [882, 108] on link "Account" at bounding box center [890, 114] width 72 height 46
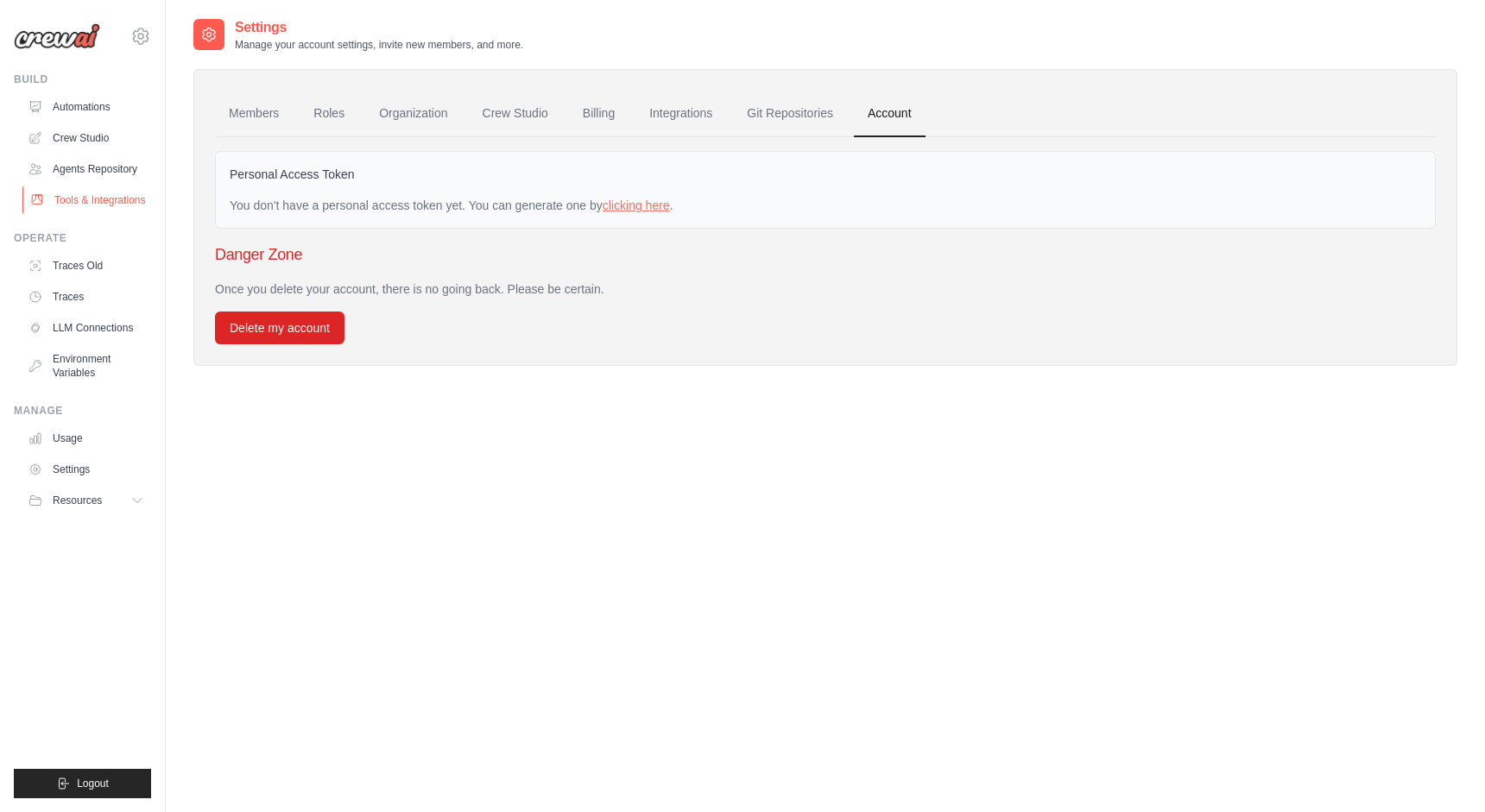
click at [105, 202] on link "Tools & Integrations" at bounding box center [87, 200] width 131 height 28
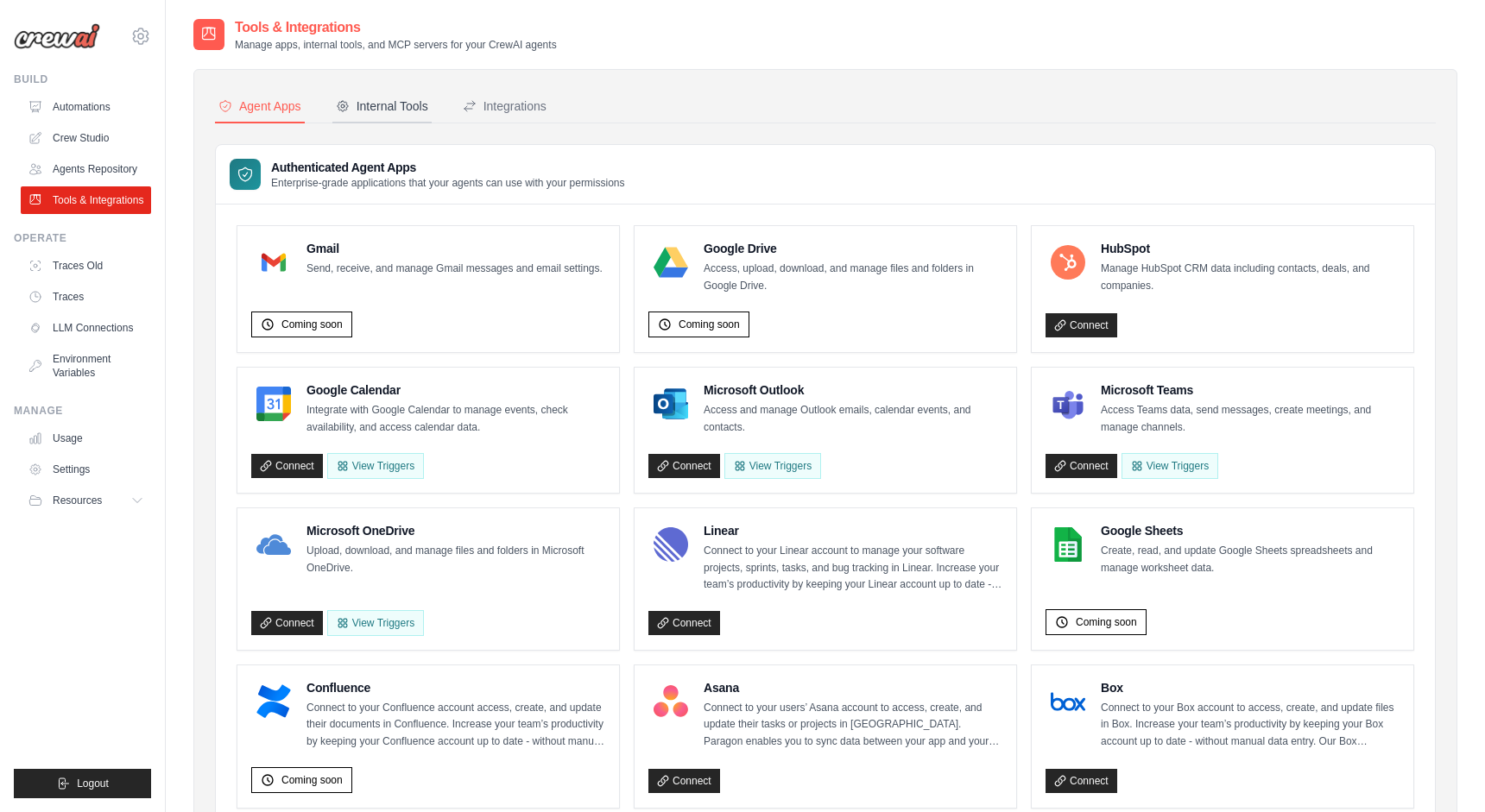
click at [356, 115] on button "Internal Tools" at bounding box center [381, 107] width 100 height 33
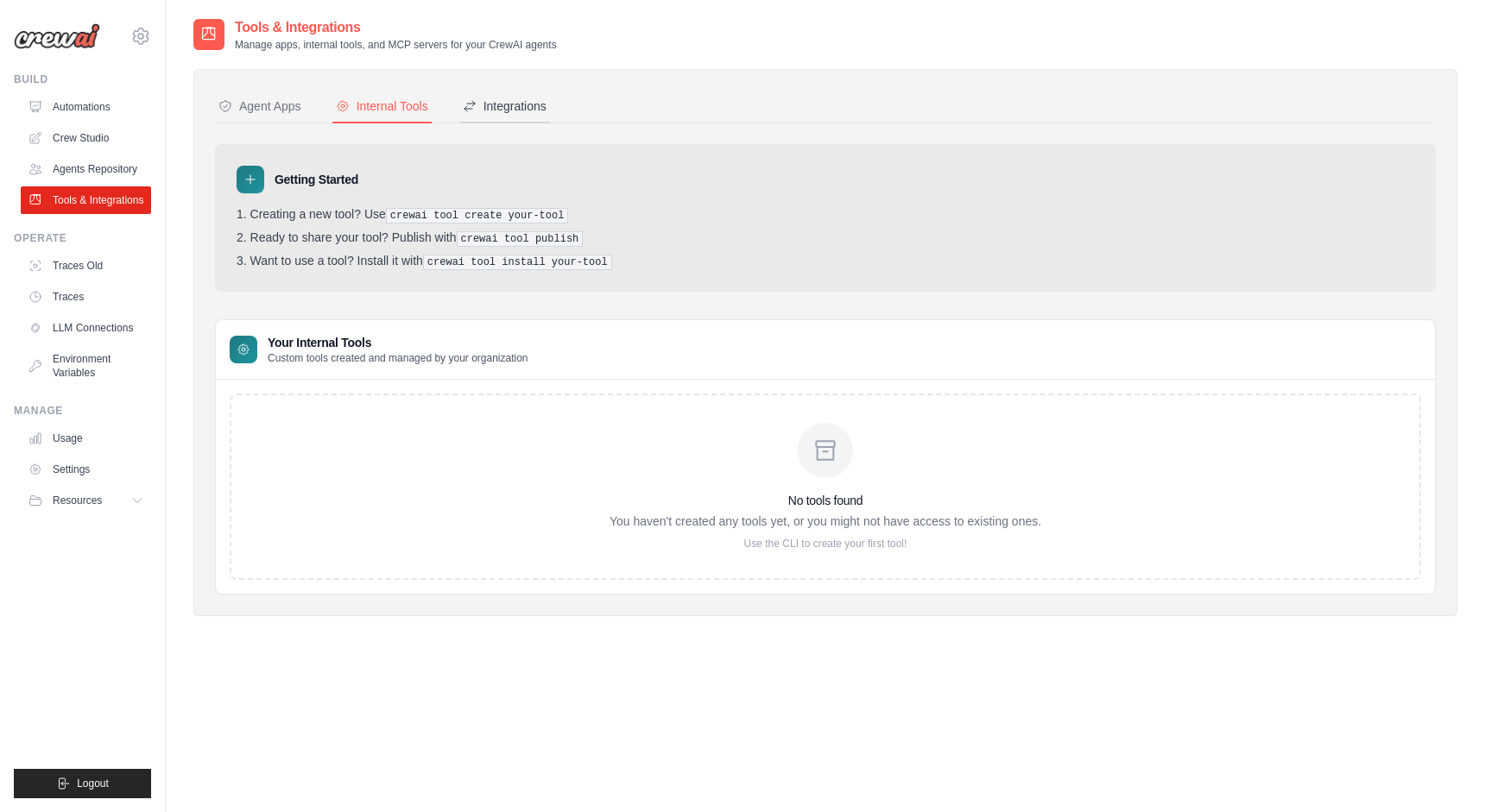
click at [517, 98] on div "Integrations" at bounding box center [504, 106] width 84 height 17
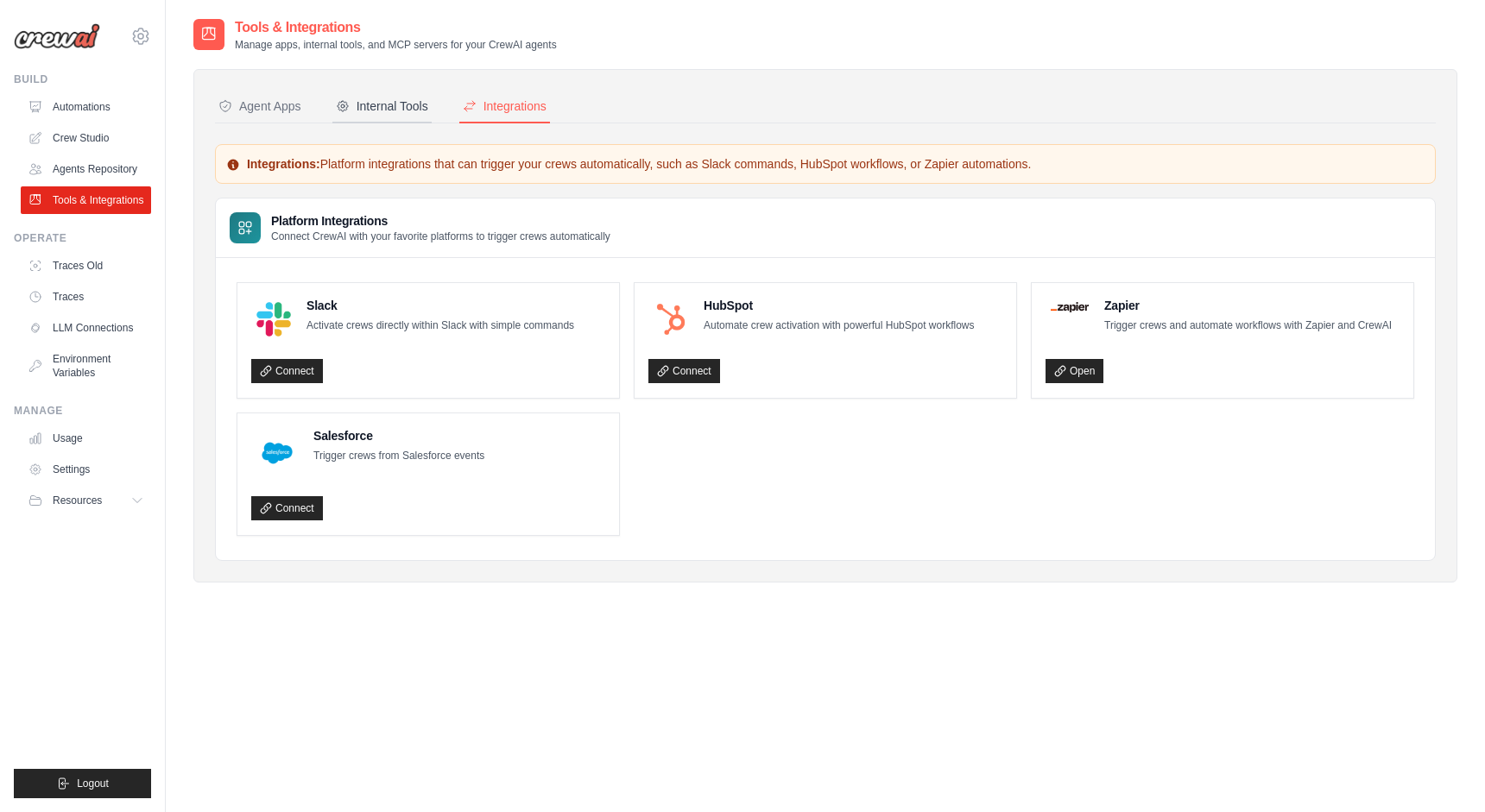
click at [383, 123] on button "Internal Tools" at bounding box center [381, 107] width 100 height 33
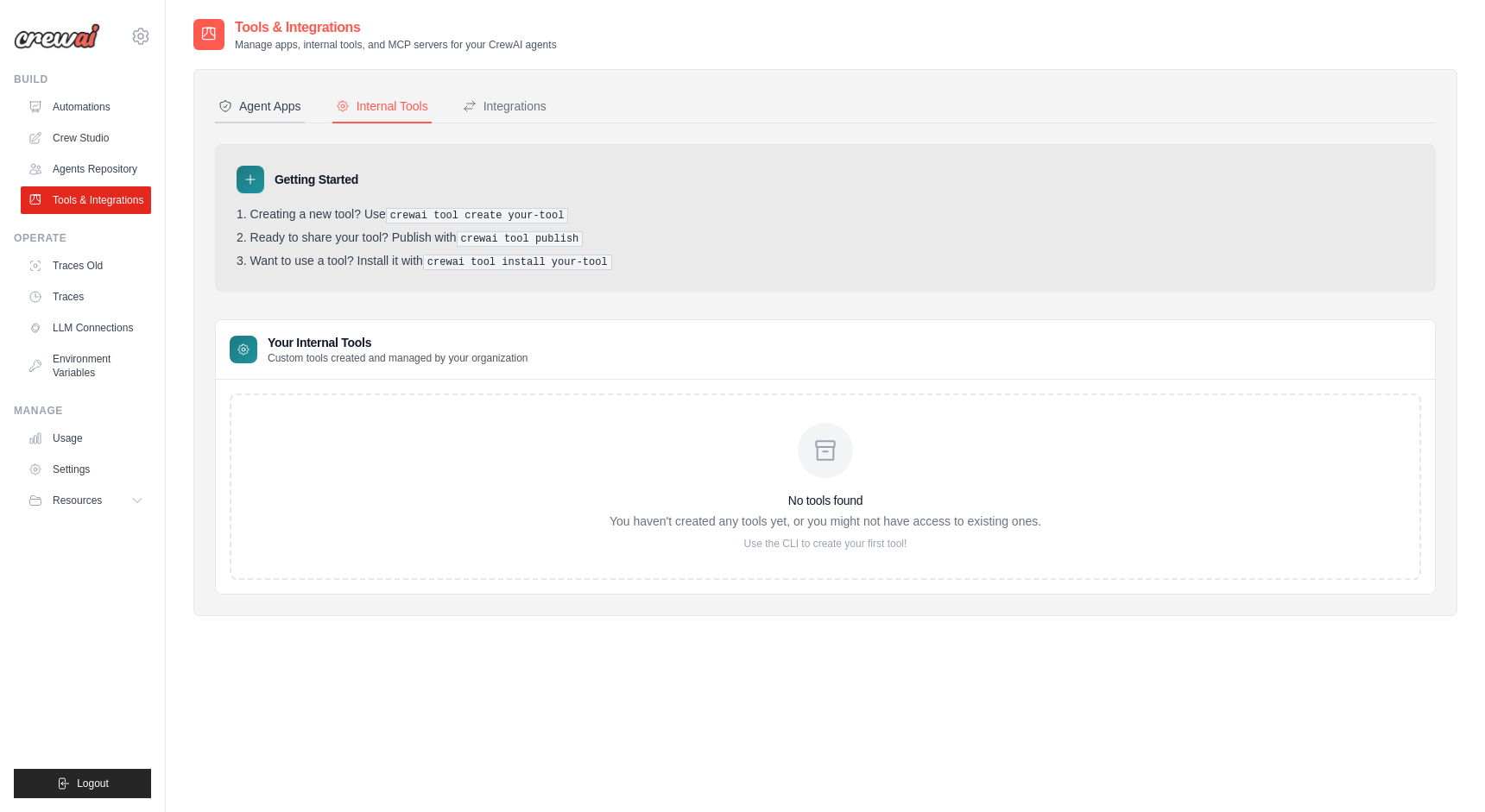
click at [278, 113] on div "Agent Apps" at bounding box center [260, 106] width 83 height 17
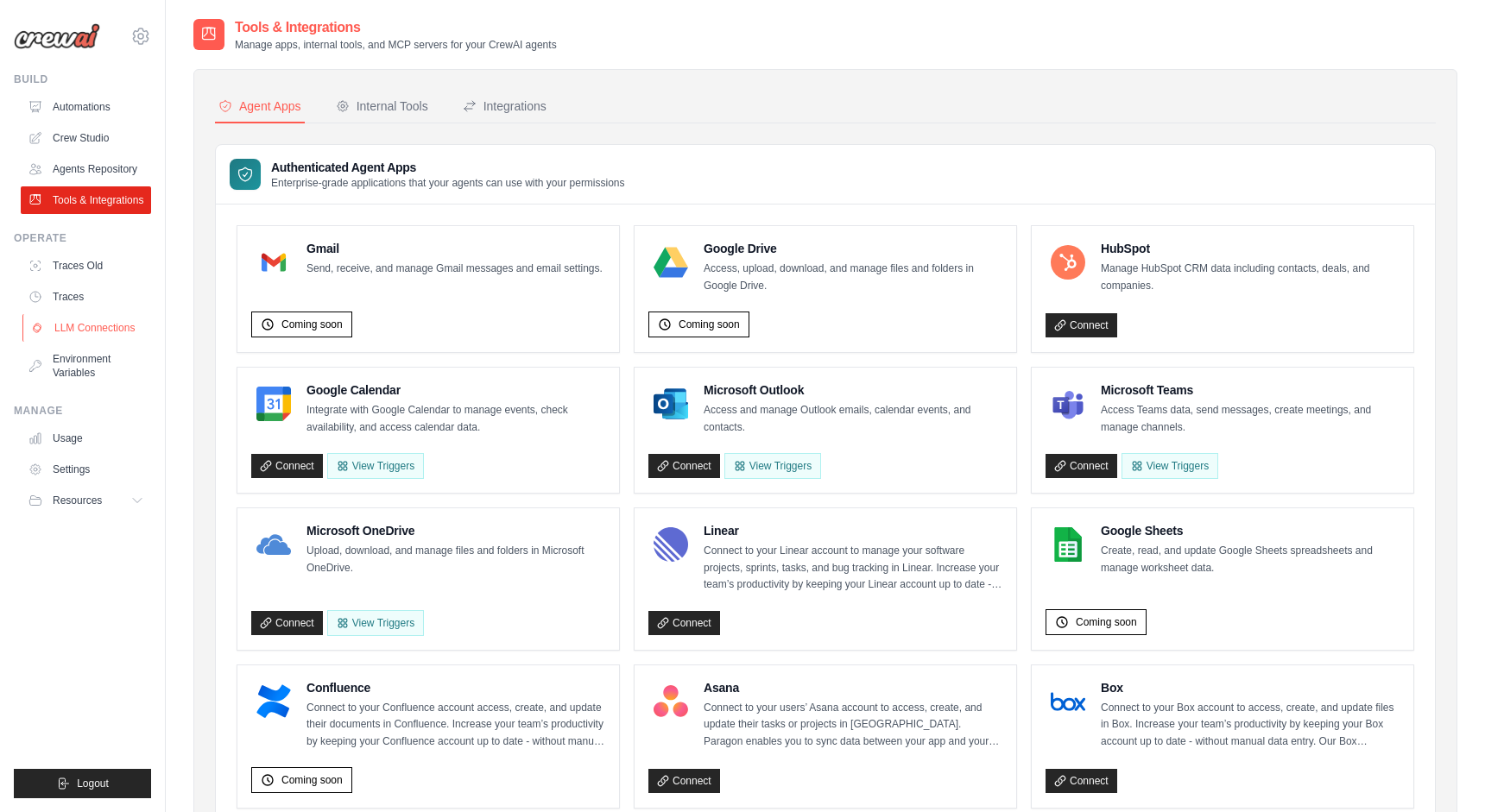
click at [99, 331] on link "LLM Connections" at bounding box center [87, 328] width 131 height 28
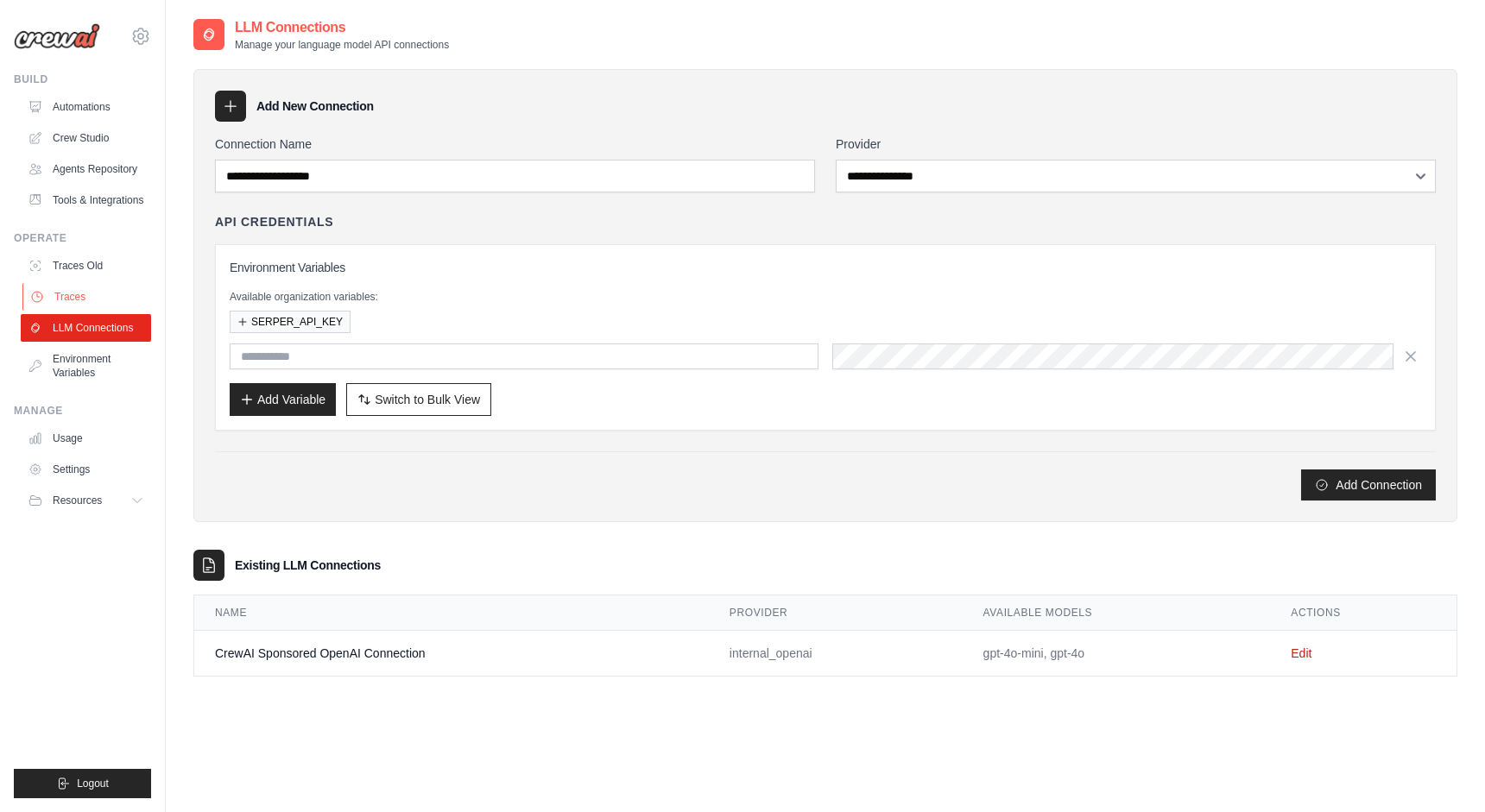
click at [58, 310] on link "Traces" at bounding box center [87, 297] width 131 height 28
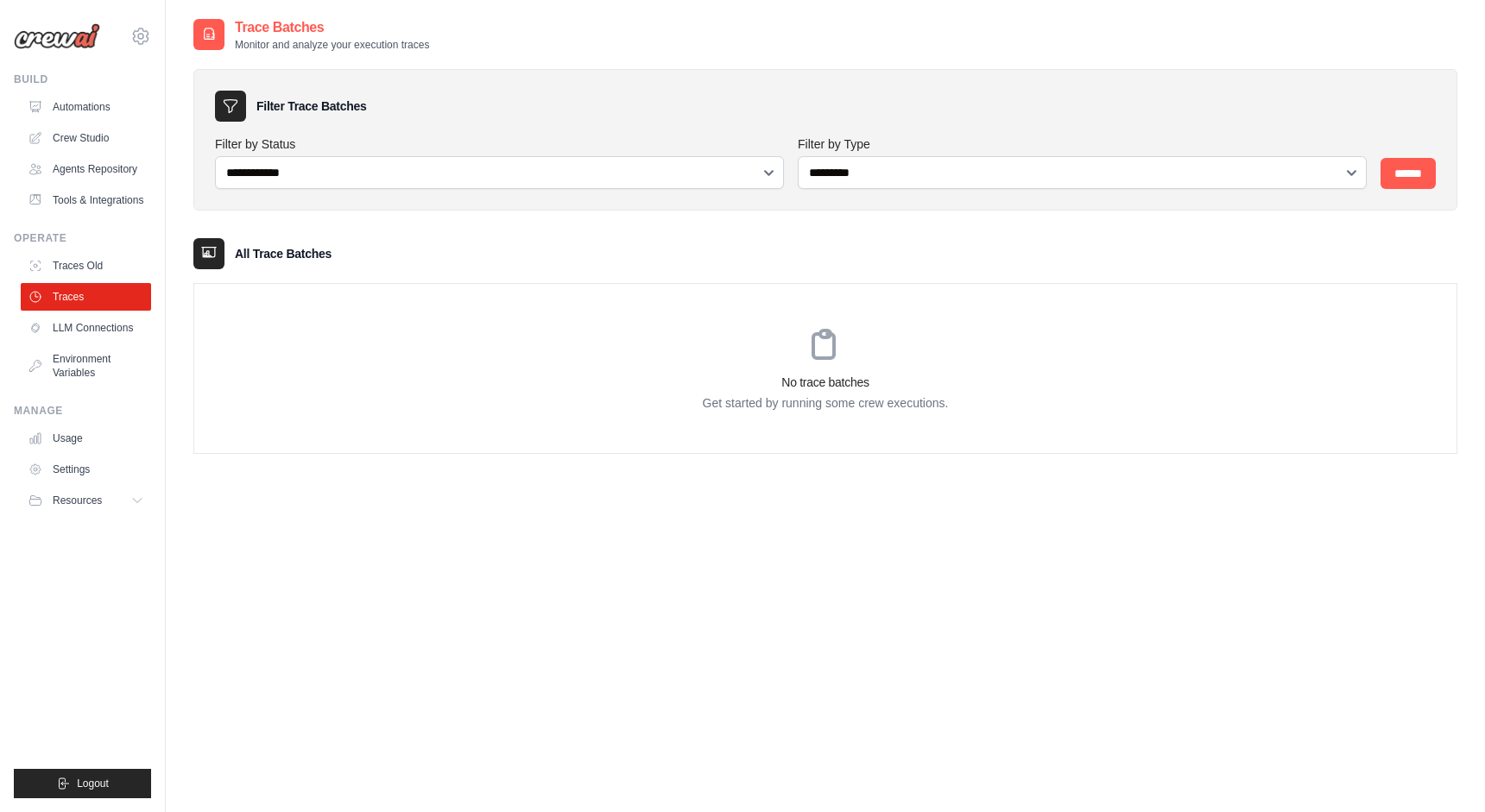
click at [66, 351] on link "Environment Variables" at bounding box center [85, 366] width 131 height 42
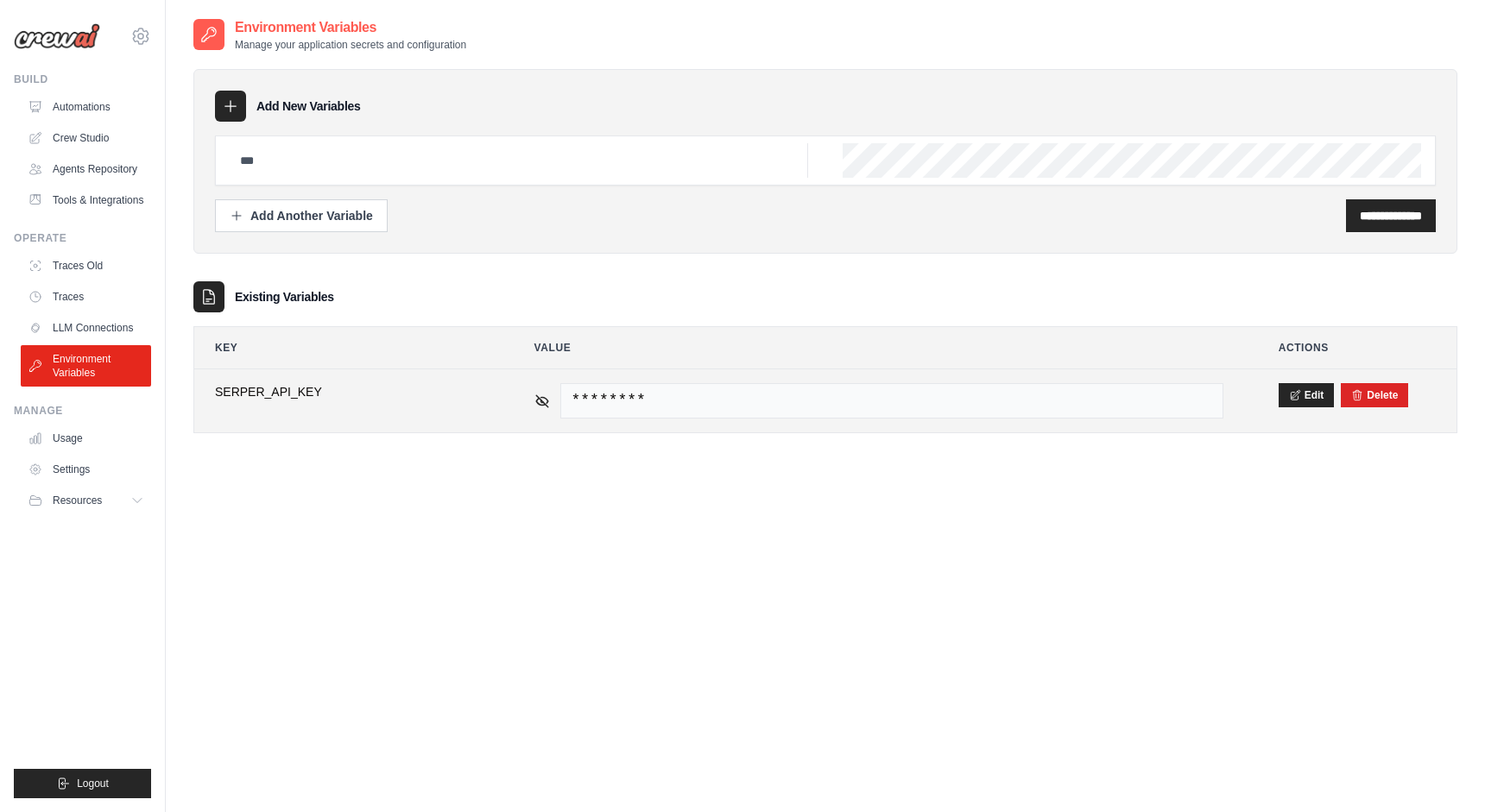
click at [532, 410] on td "********" at bounding box center [879, 401] width 730 height 63
click at [541, 397] on icon at bounding box center [542, 401] width 15 height 15
